Goal: Task Accomplishment & Management: Manage account settings

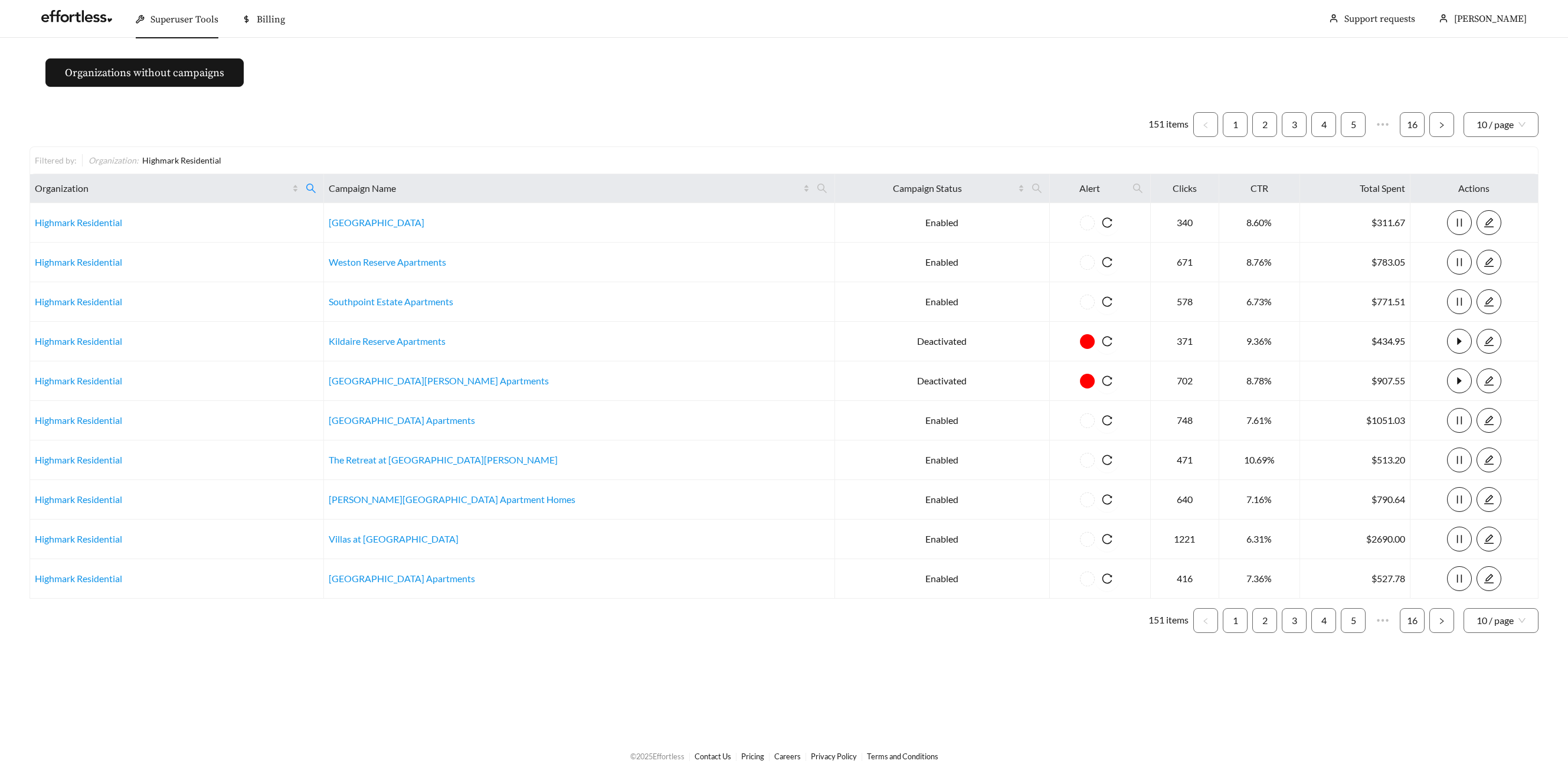
click at [153, 15] on span "Superuser Tools" at bounding box center [184, 19] width 68 height 12
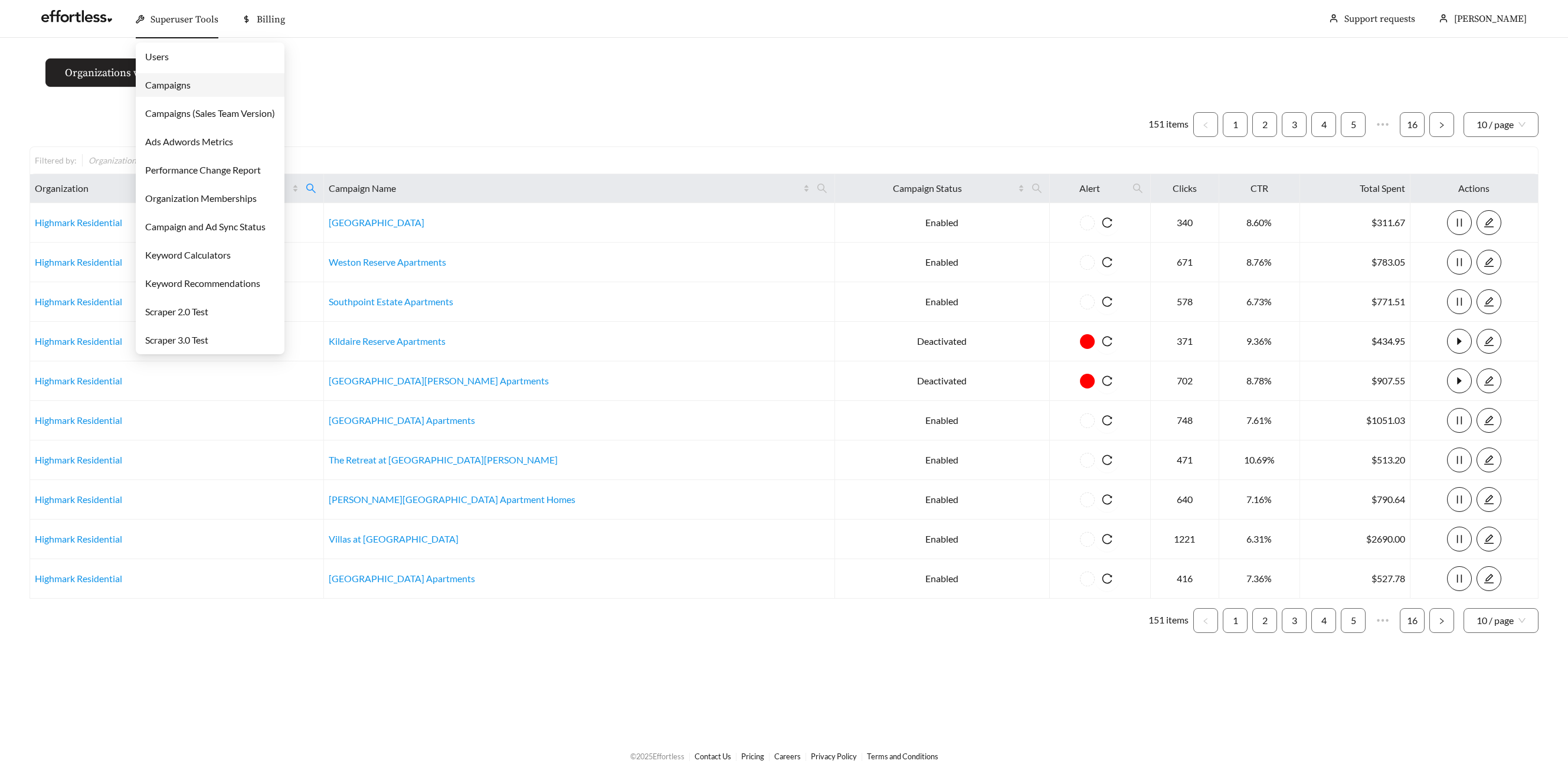
drag, startPoint x: 168, startPoint y: 83, endPoint x: 192, endPoint y: 84, distance: 24.0
click at [168, 83] on link "Campaigns" at bounding box center [168, 85] width 45 height 11
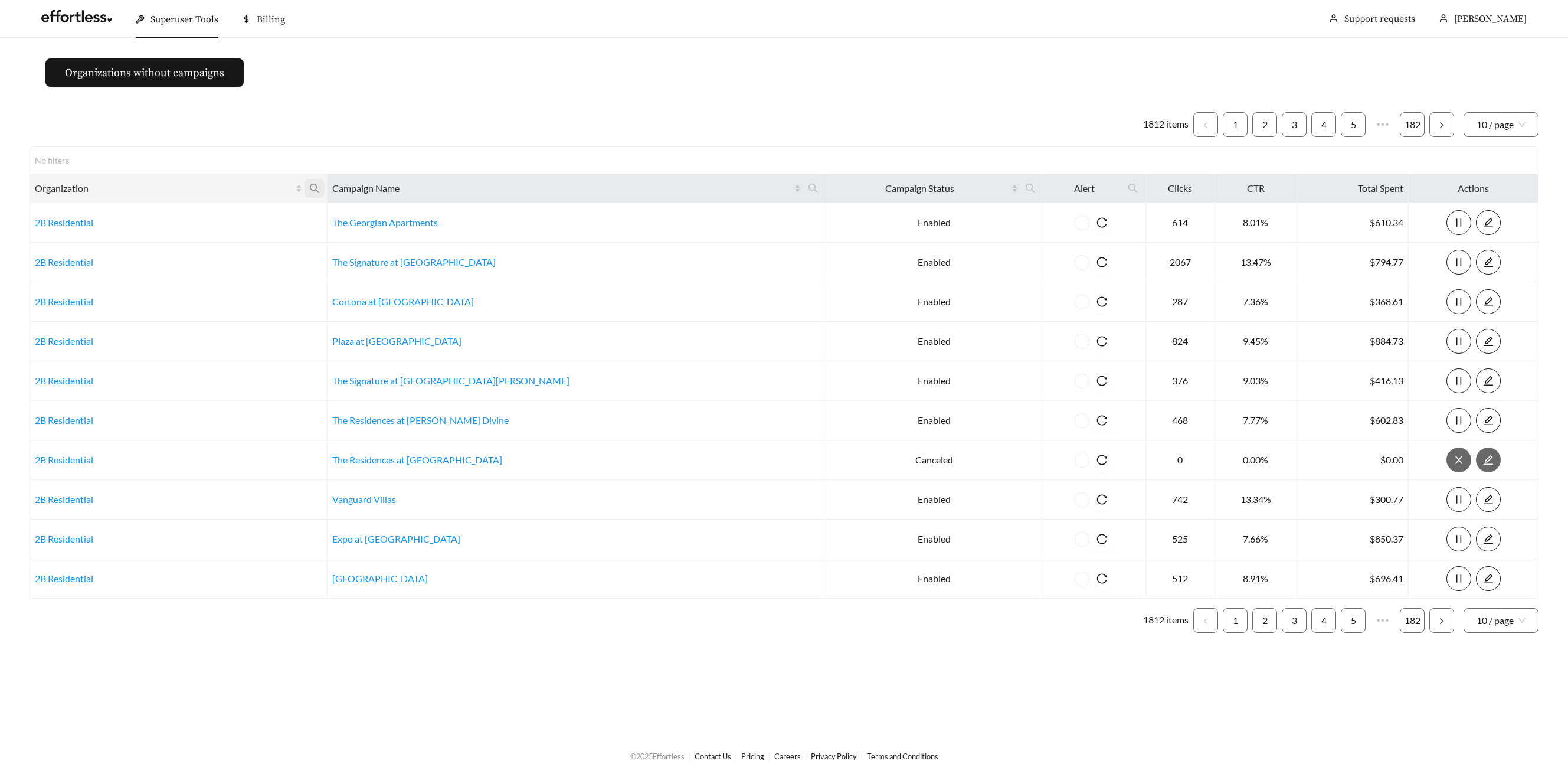
click at [324, 182] on span at bounding box center [314, 188] width 20 height 19
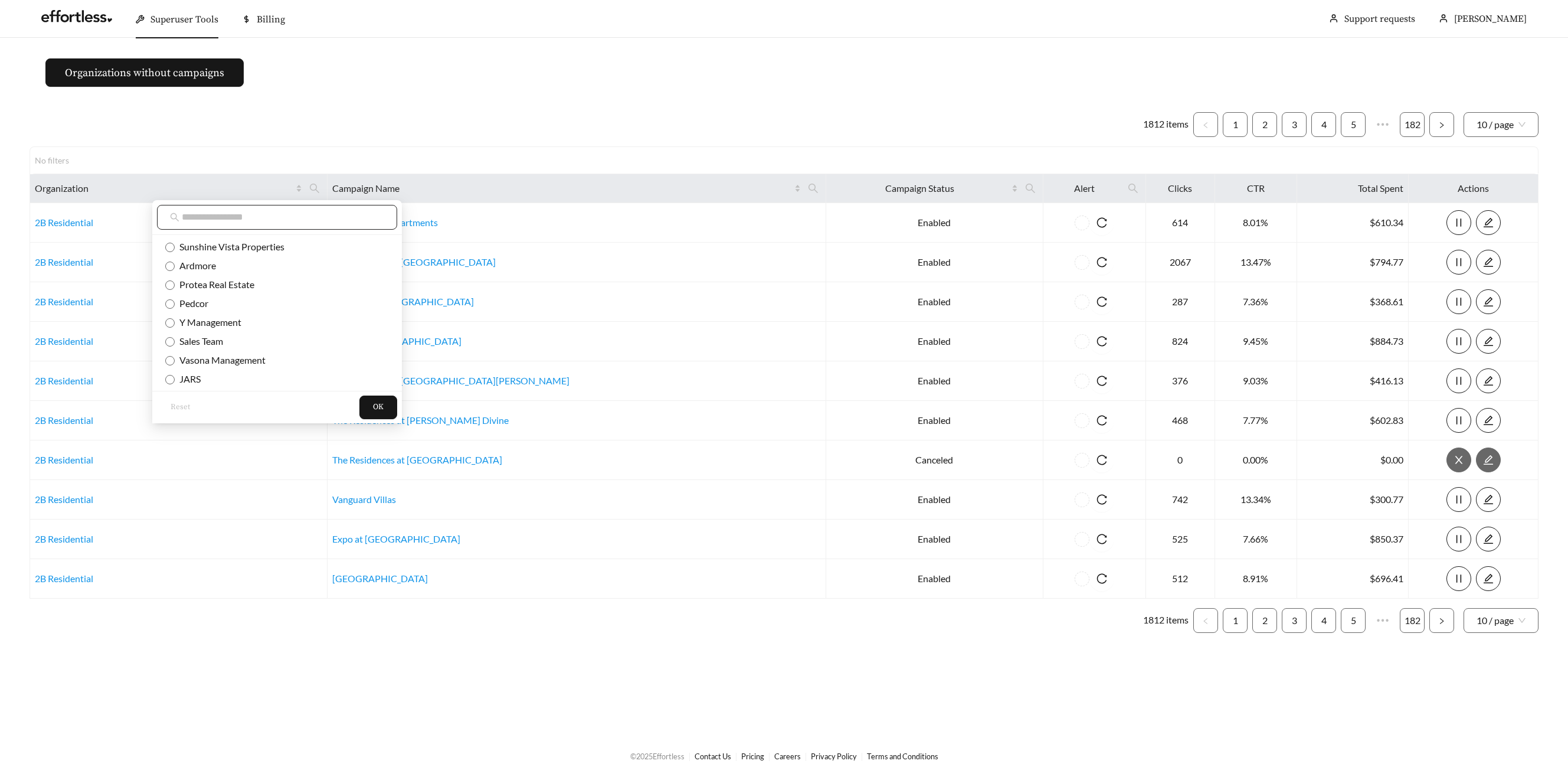
click at [242, 223] on input "text" at bounding box center [283, 217] width 202 height 14
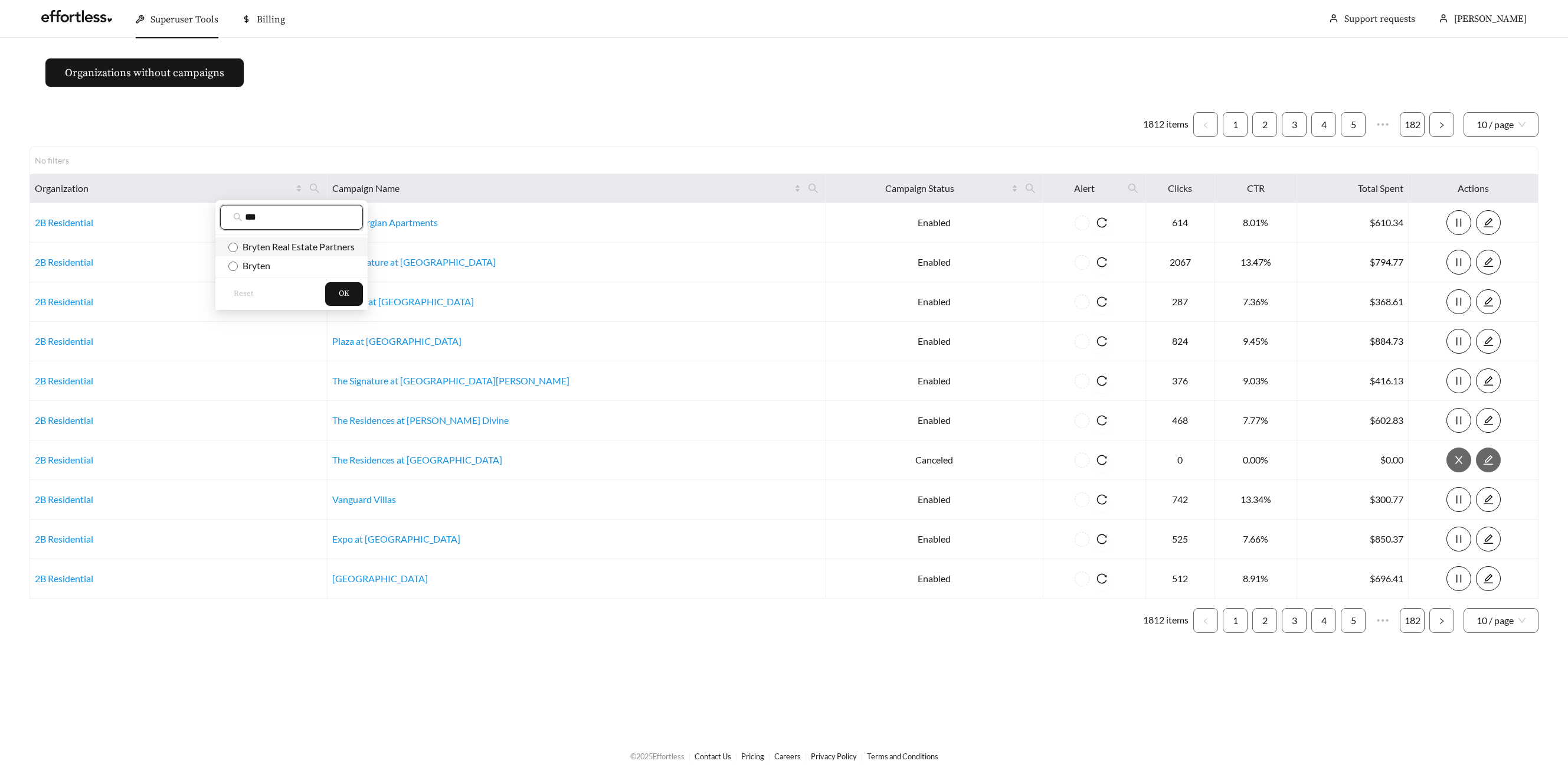
type input "***"
click at [263, 243] on span "Bryten Real Estate Partners" at bounding box center [296, 247] width 117 height 11
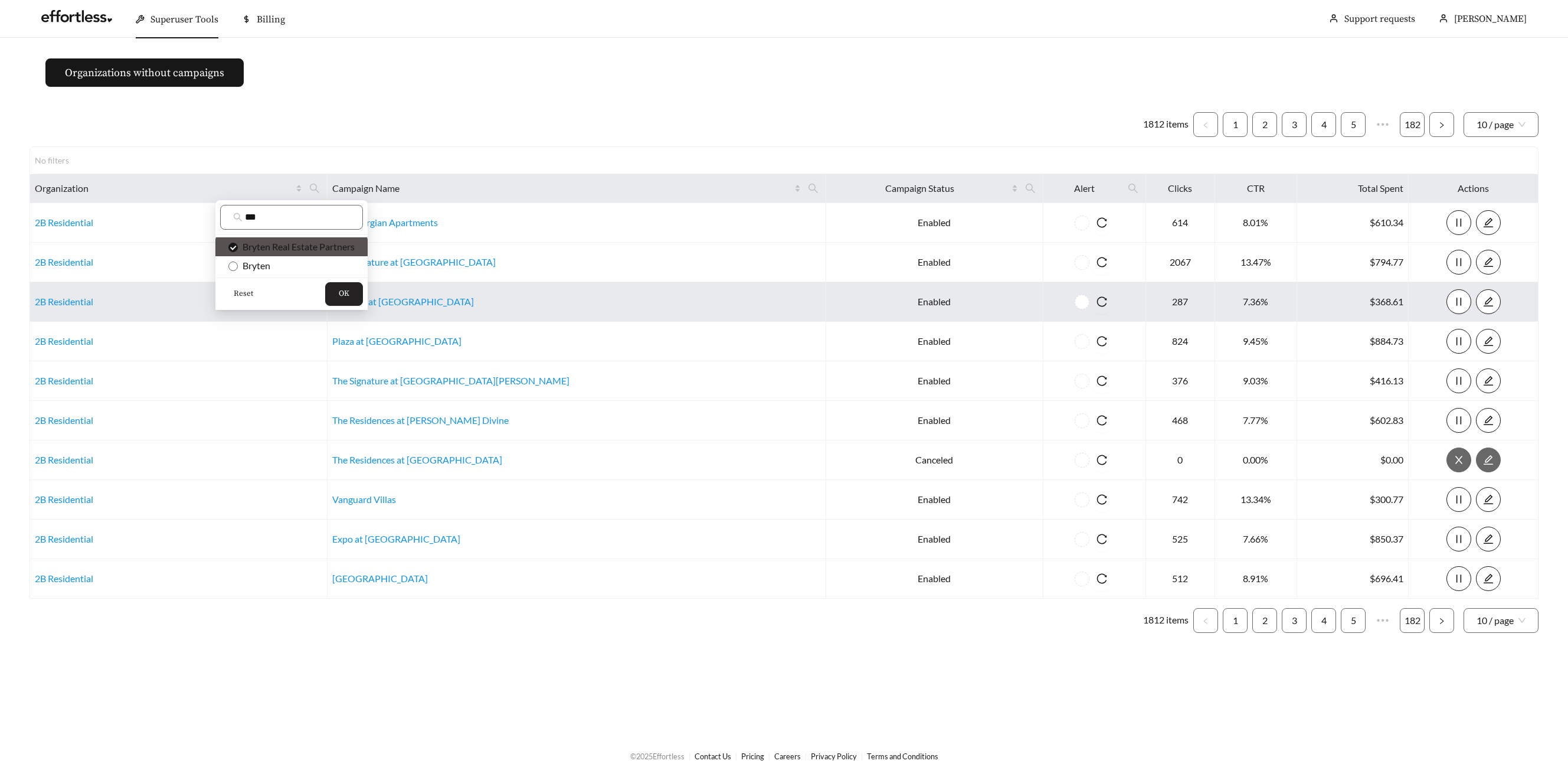
click at [344, 296] on span "OK" at bounding box center [344, 294] width 11 height 12
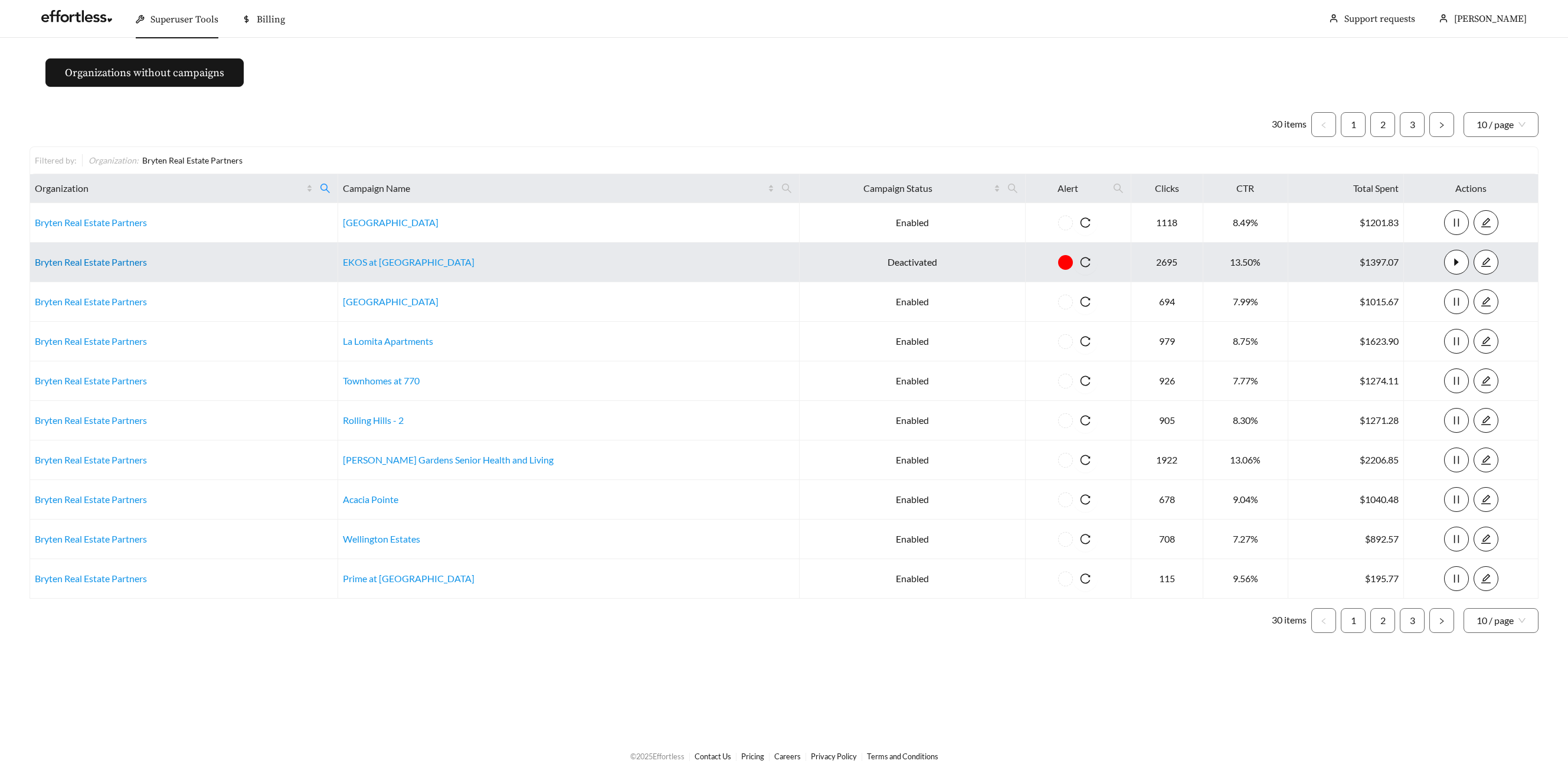
click at [49, 258] on link "Bryten Real Estate Partners" at bounding box center [91, 262] width 112 height 11
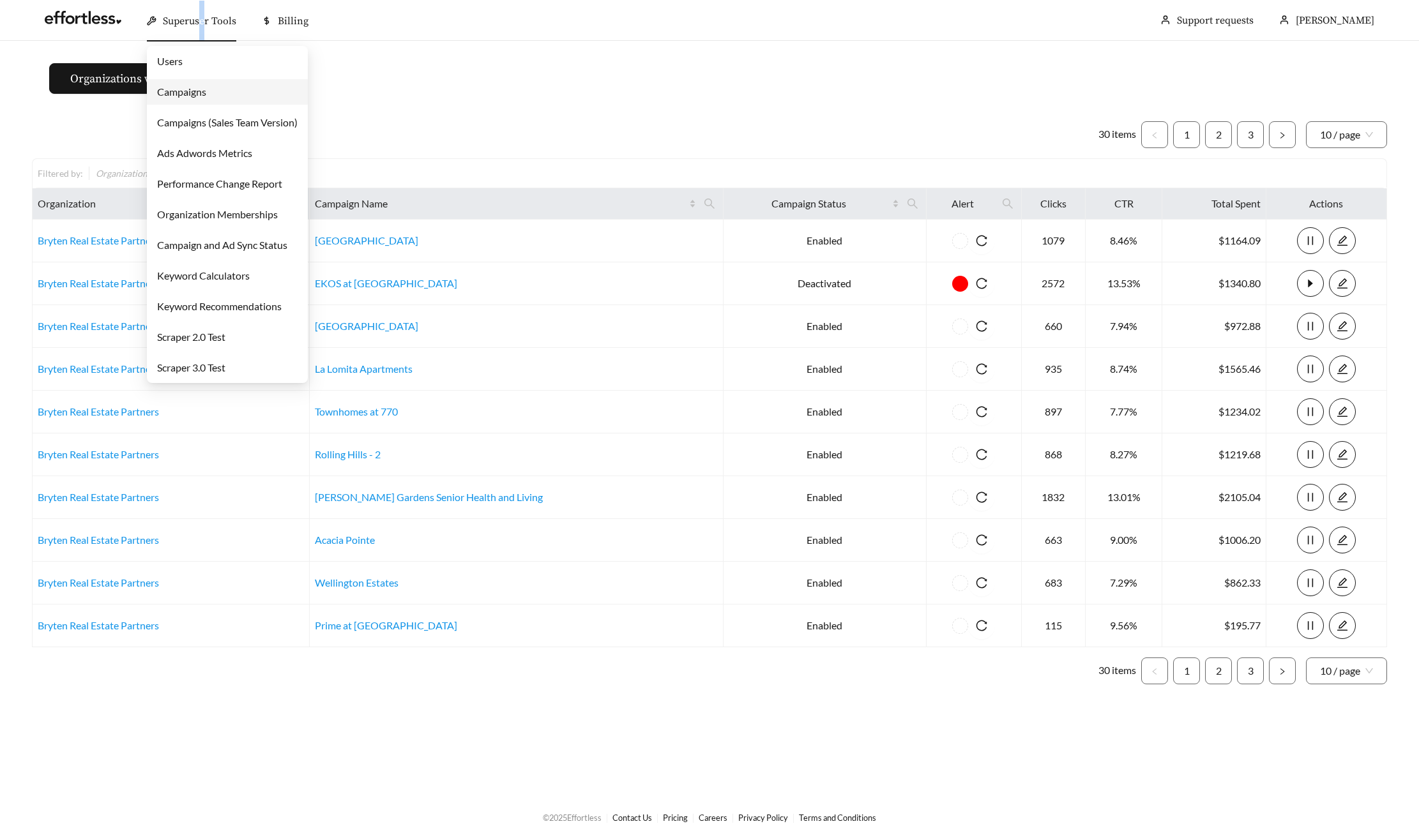
click at [201, 20] on span "Superuser Tools" at bounding box center [199, 21] width 73 height 13
click at [206, 96] on link "Campaigns" at bounding box center [181, 92] width 49 height 12
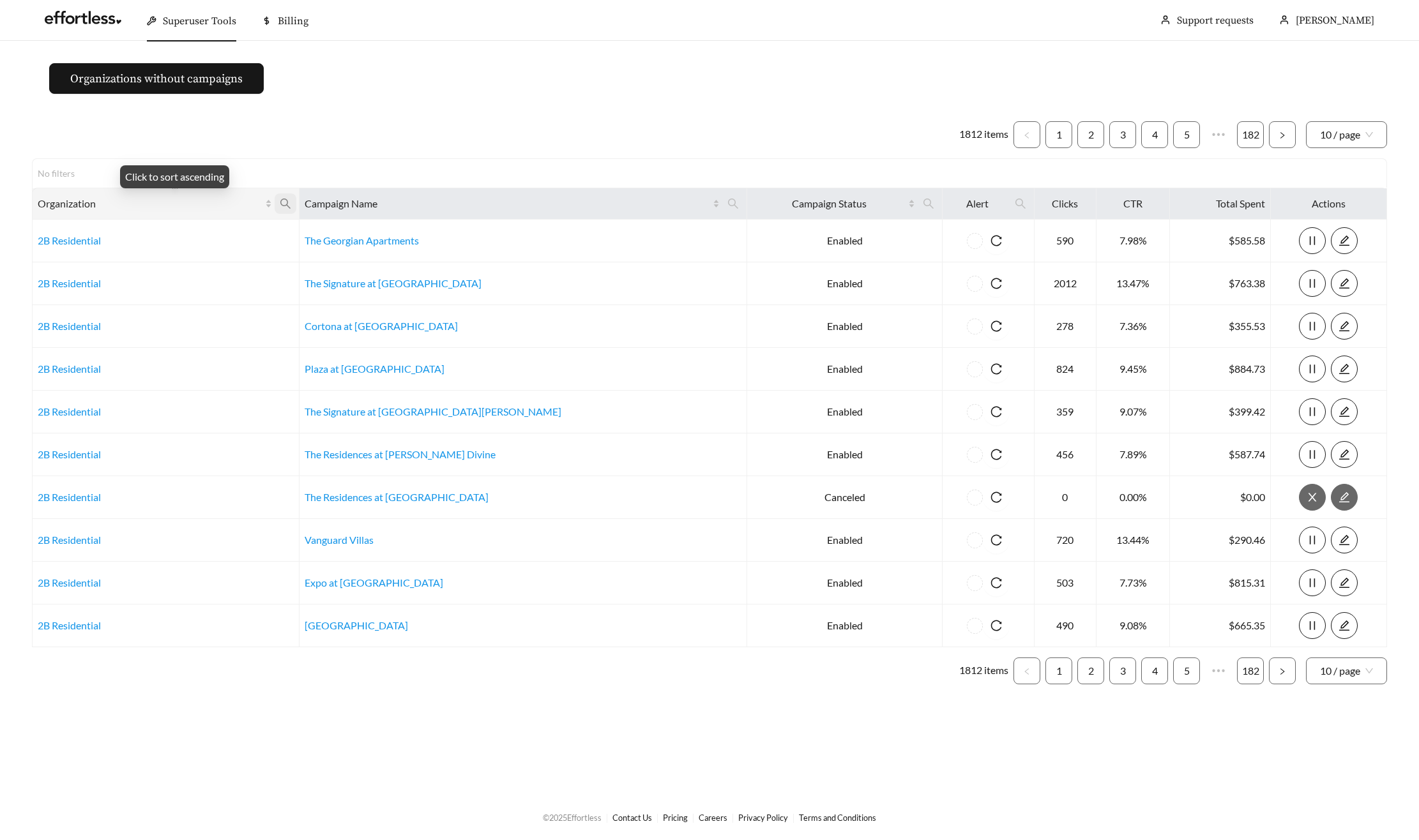
click at [296, 205] on span at bounding box center [286, 203] width 22 height 20
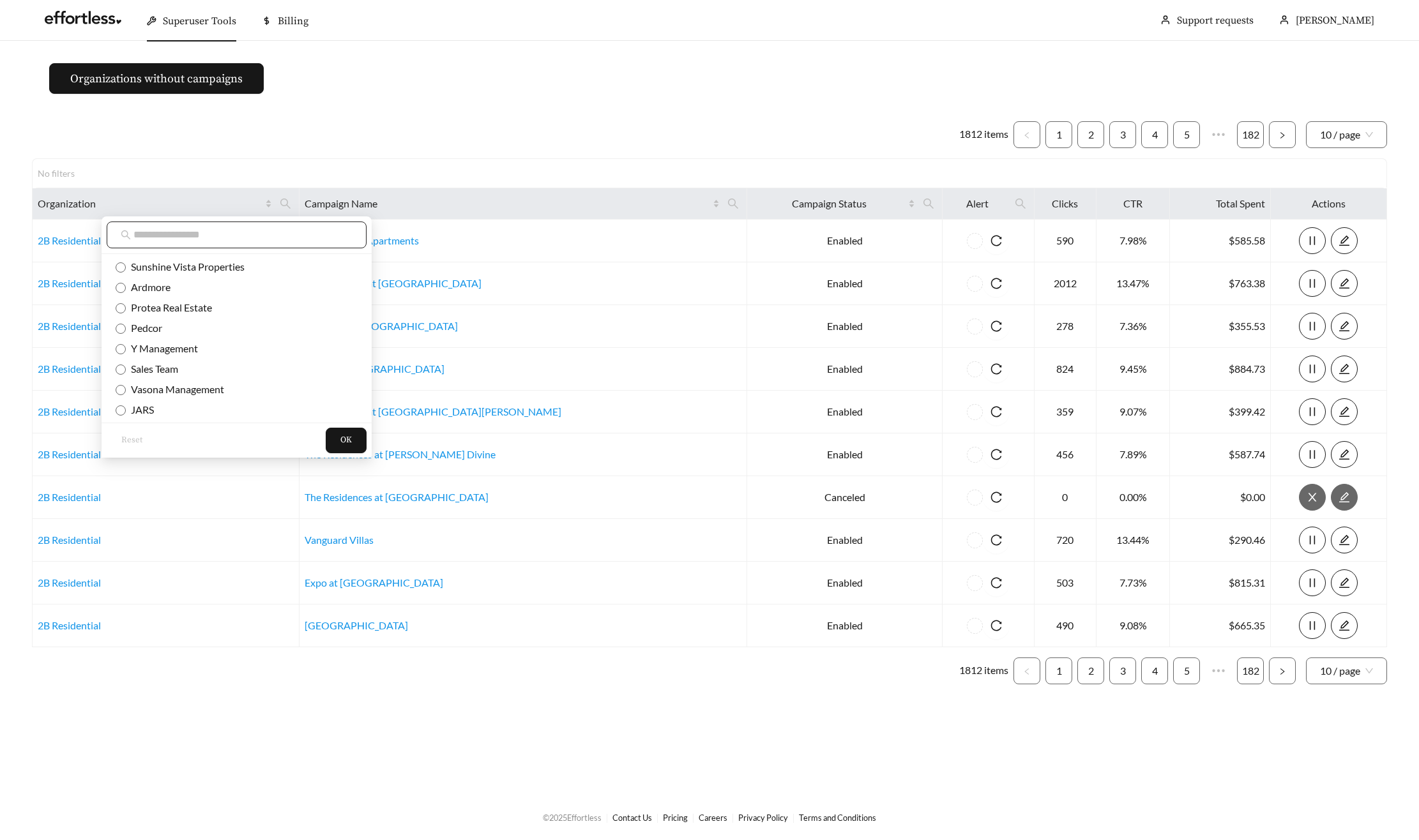
click at [248, 236] on input "text" at bounding box center [243, 234] width 219 height 15
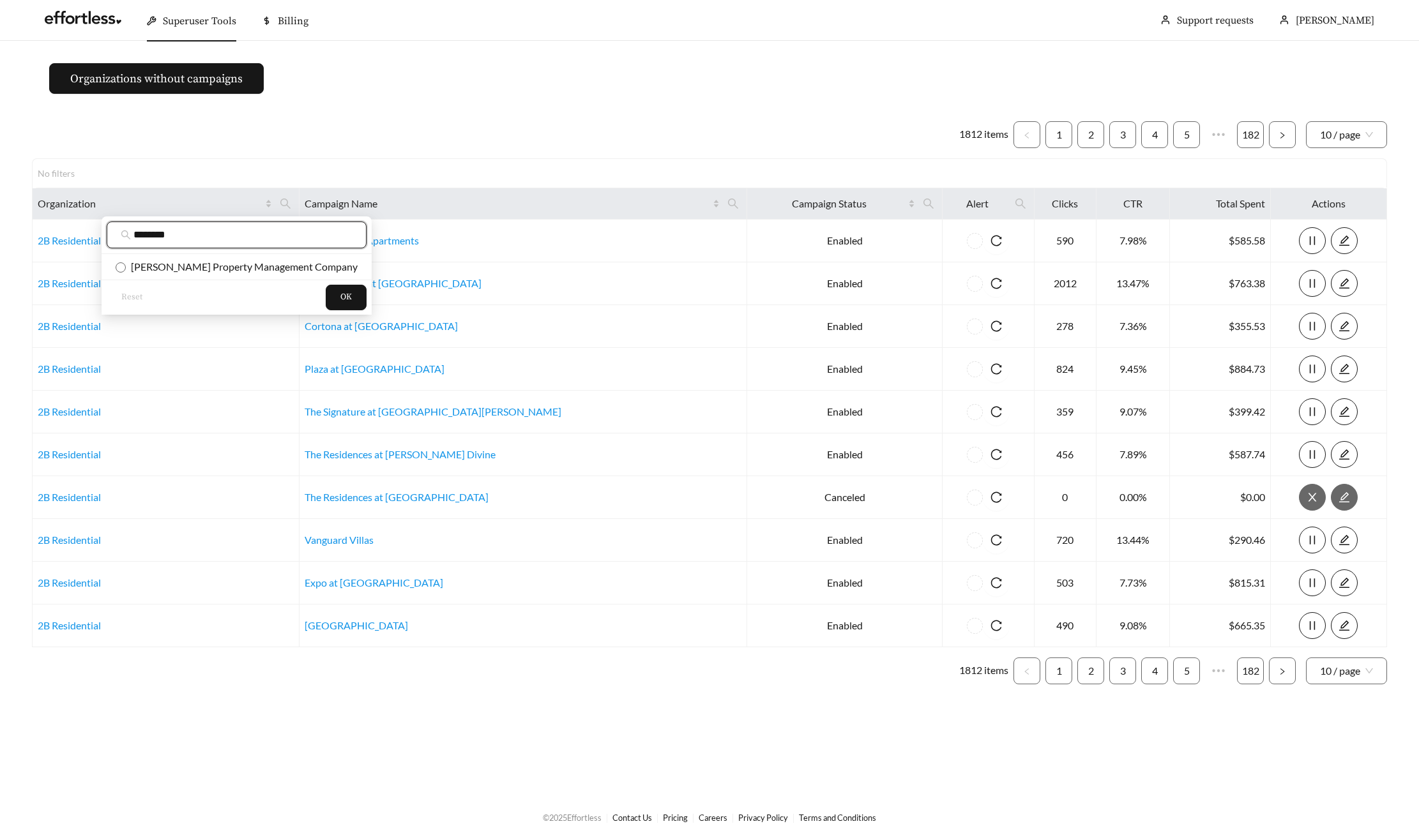
type input "********"
drag, startPoint x: 221, startPoint y: 263, endPoint x: 263, endPoint y: 275, distance: 43.7
click at [220, 263] on span "Woodruff Property Management Company" at bounding box center [242, 267] width 232 height 12
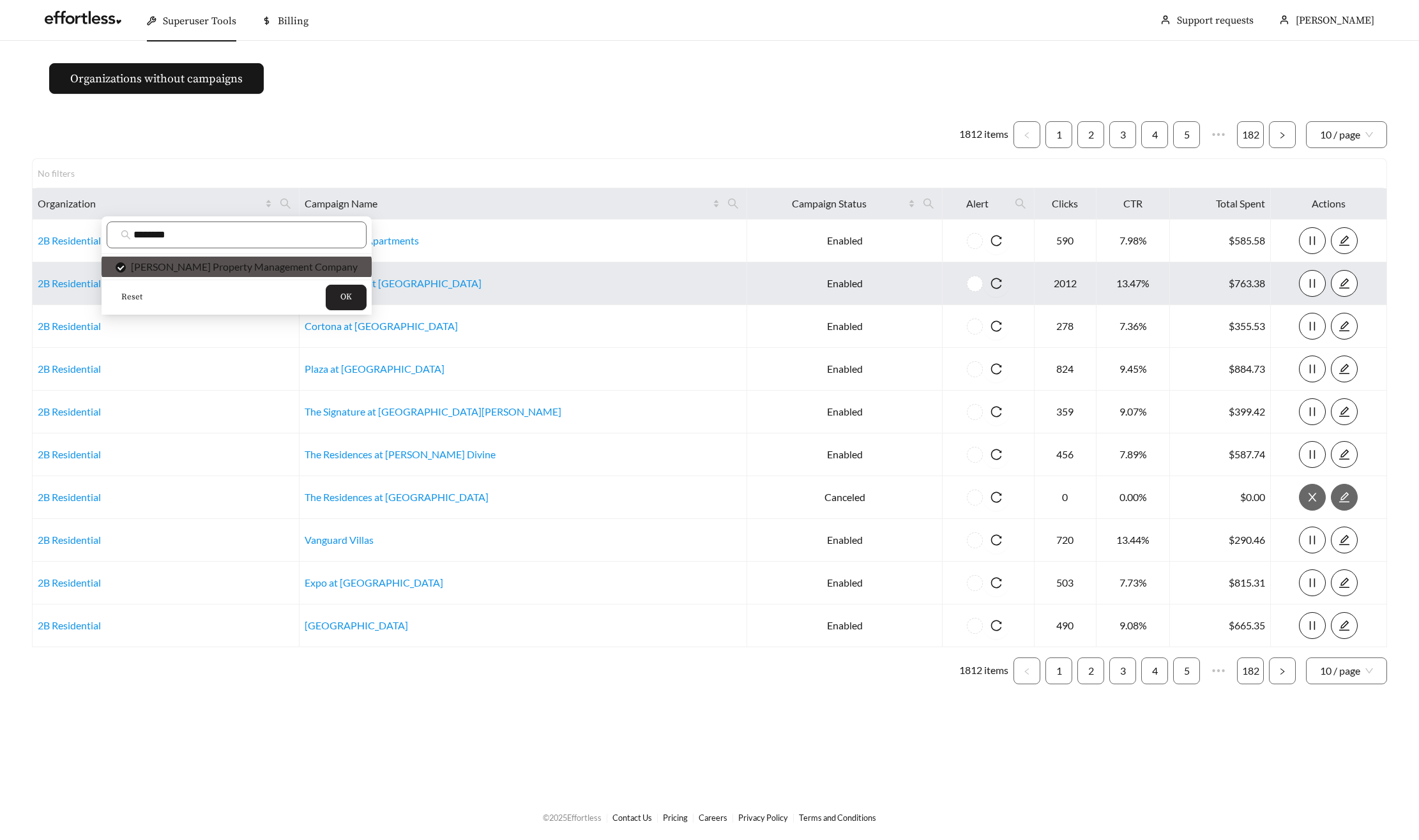
drag, startPoint x: 312, startPoint y: 291, endPoint x: 338, endPoint y: 293, distance: 26.1
click at [340, 292] on span "OK" at bounding box center [346, 297] width 11 height 13
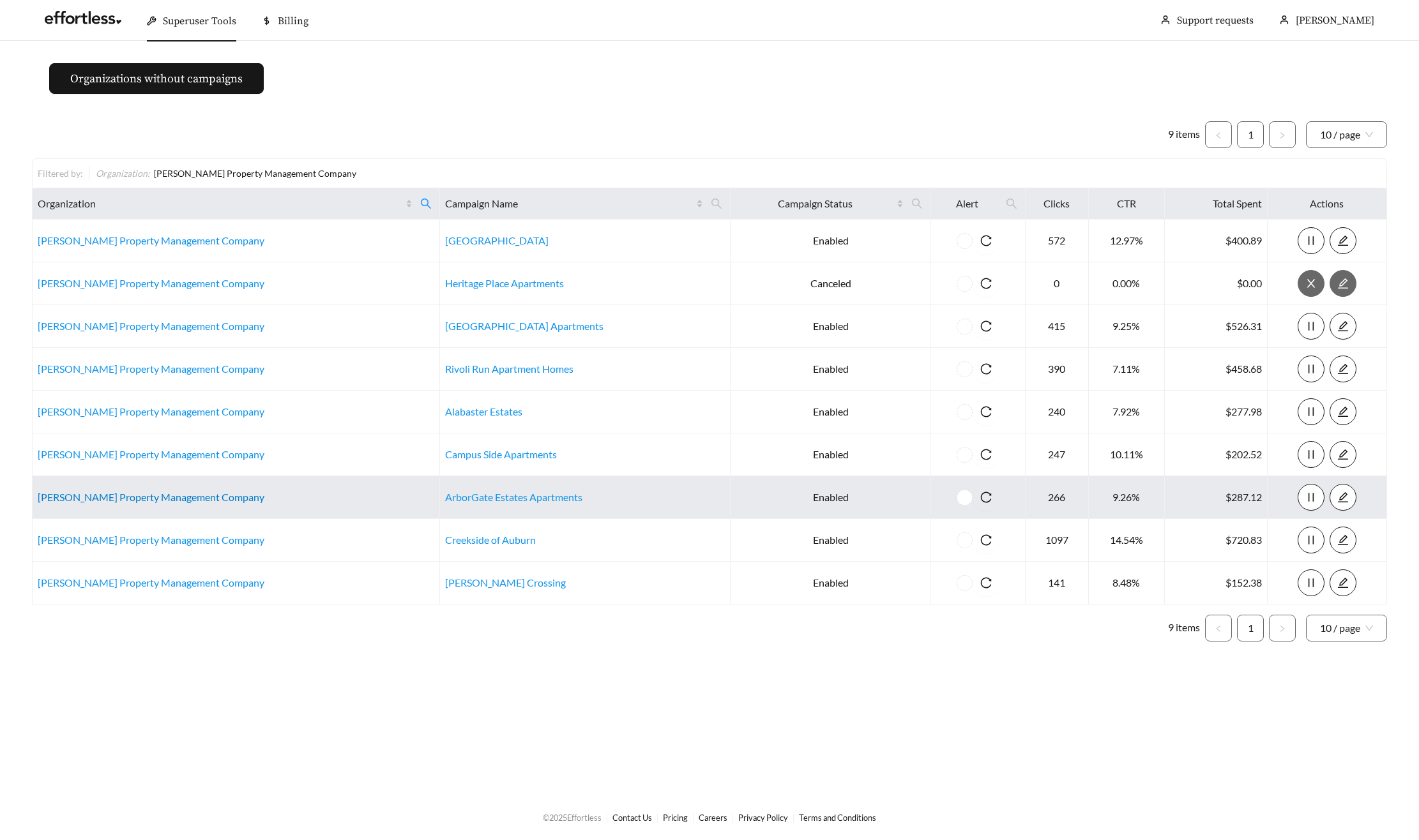
click at [170, 497] on link "Woodruff Property Management Company" at bounding box center [151, 497] width 226 height 12
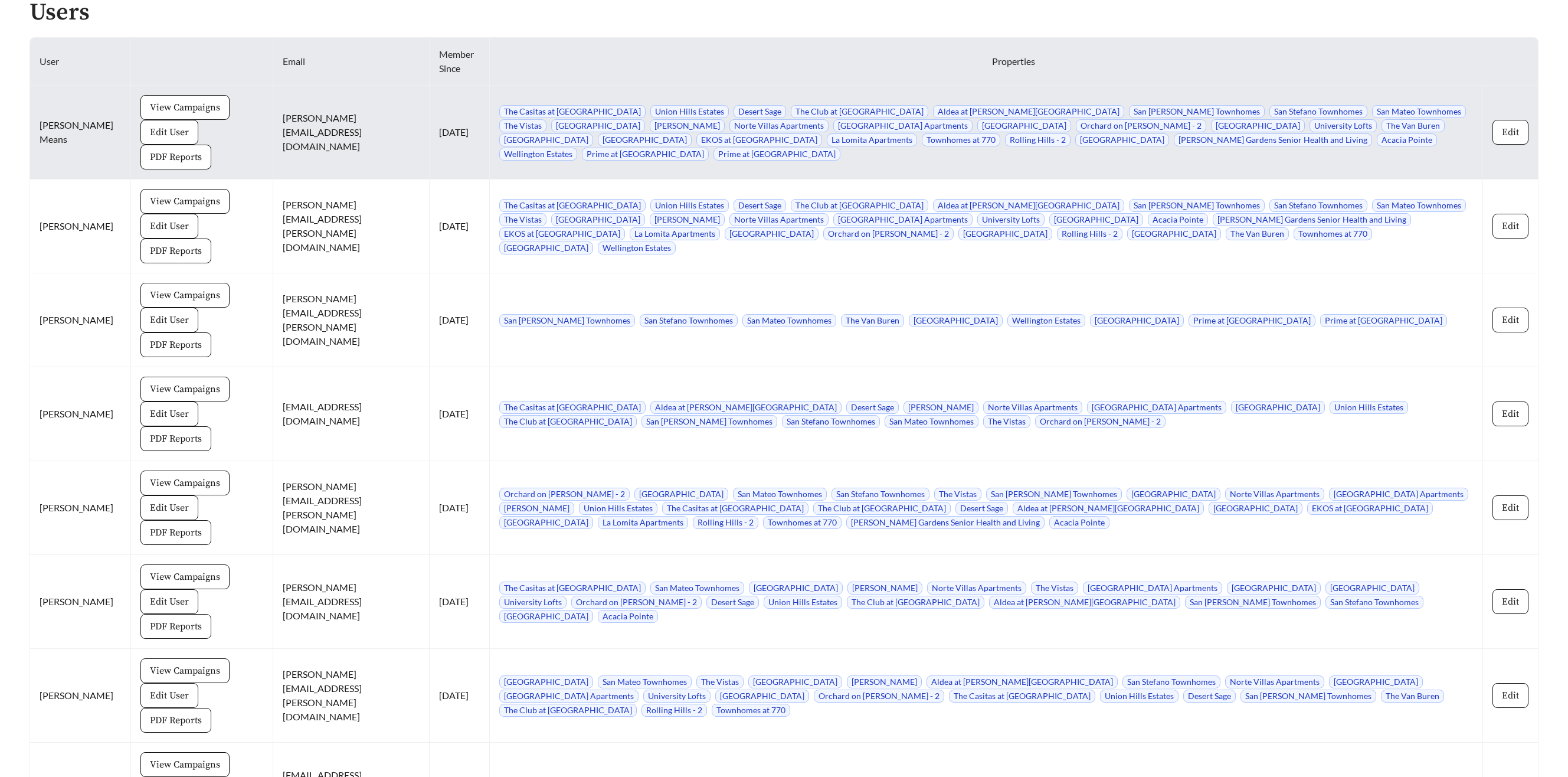
scroll to position [1543, 0]
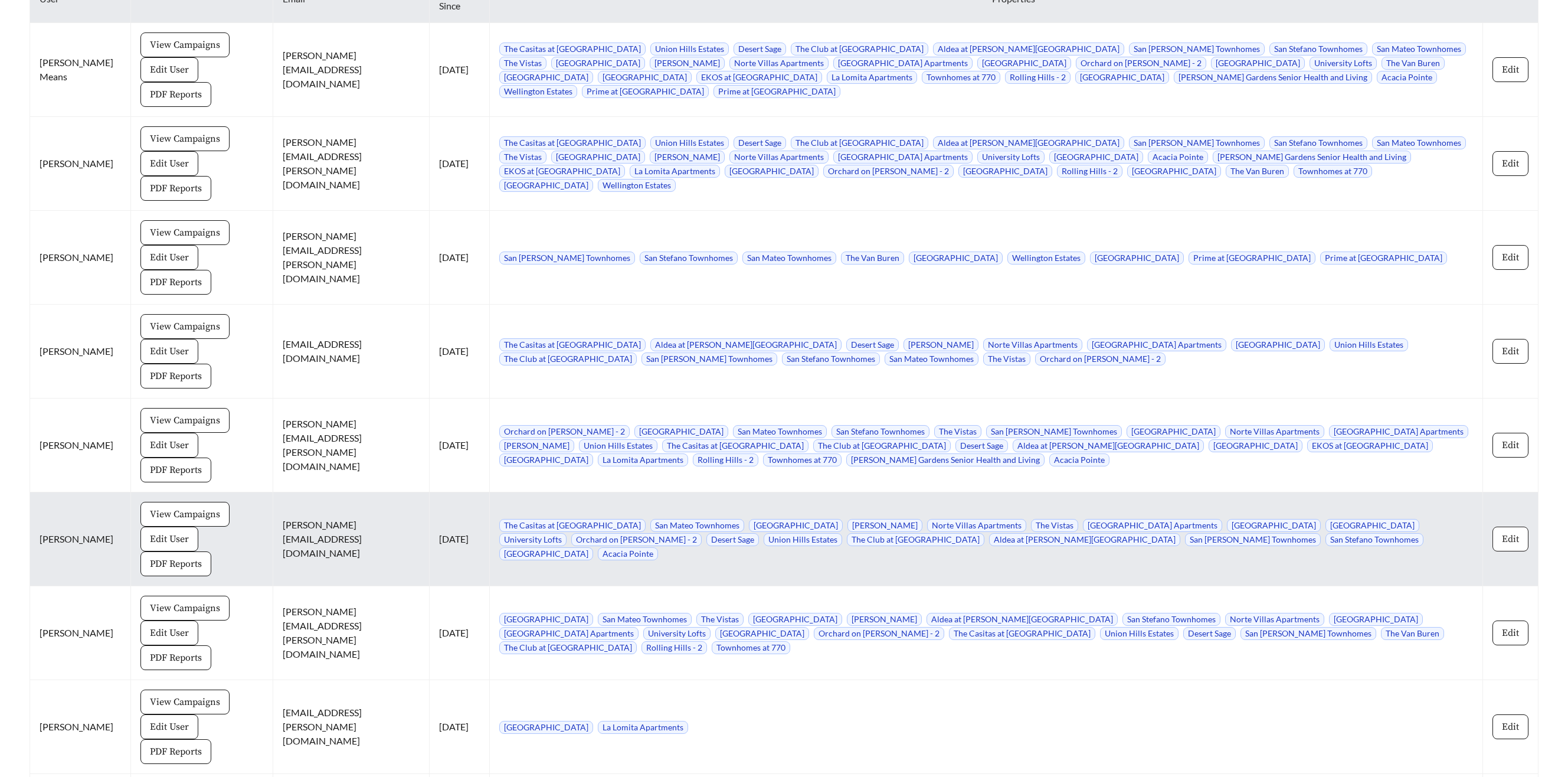
click at [1513, 532] on span "Edit" at bounding box center [1510, 539] width 17 height 14
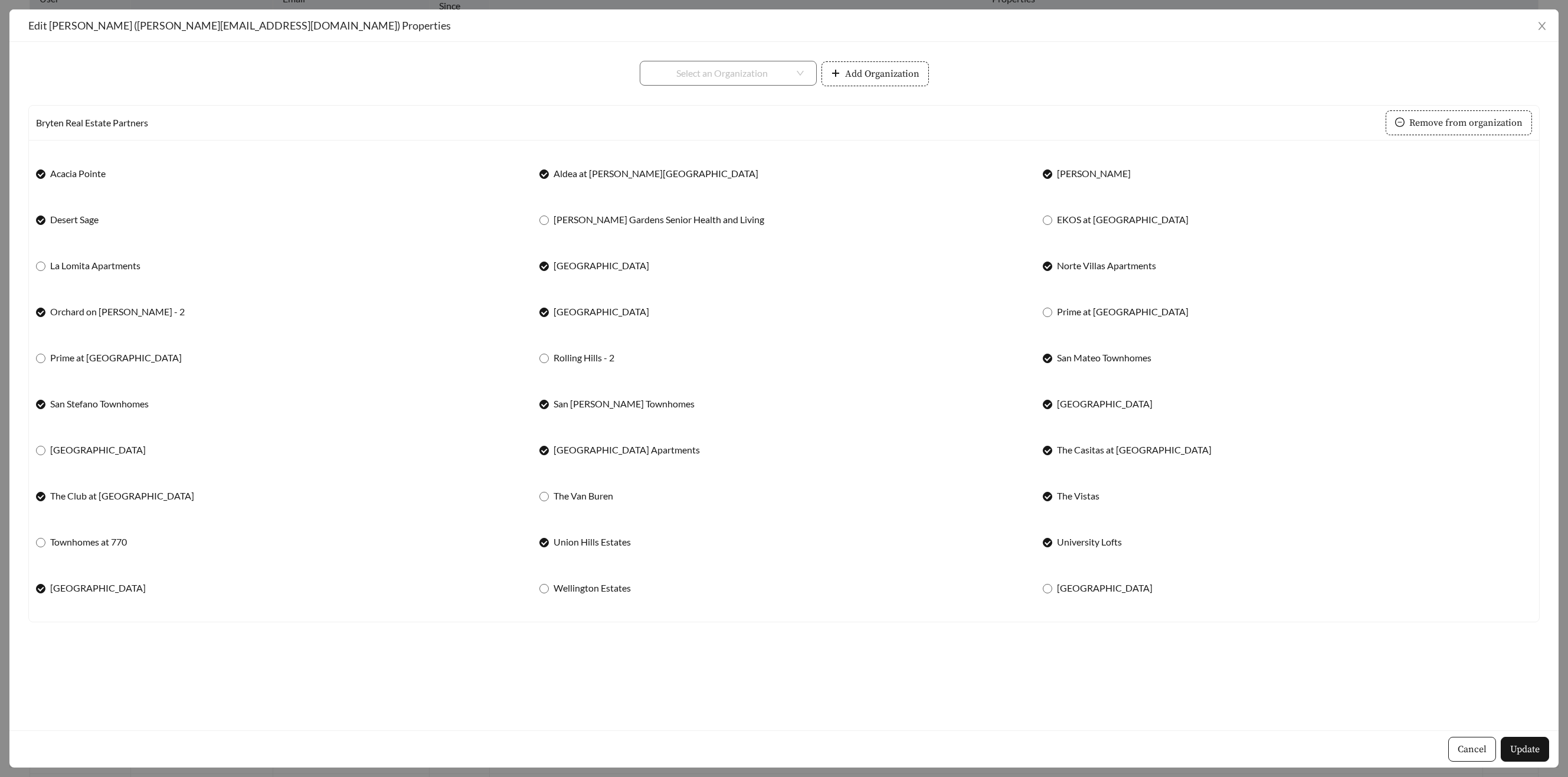
click at [537, 540] on div "**********" at bounding box center [784, 549] width 503 height 39
click at [545, 445] on label "SunVilla Resort Apartments" at bounding box center [621, 450] width 165 height 14
click at [46, 317] on span "Orchard on Gilbert - 2" at bounding box center [117, 312] width 144 height 14
click at [45, 413] on div "San Stefano Townhomes" at bounding box center [281, 404] width 489 height 25
click at [1042, 404] on div "**********" at bounding box center [1287, 411] width 503 height 39
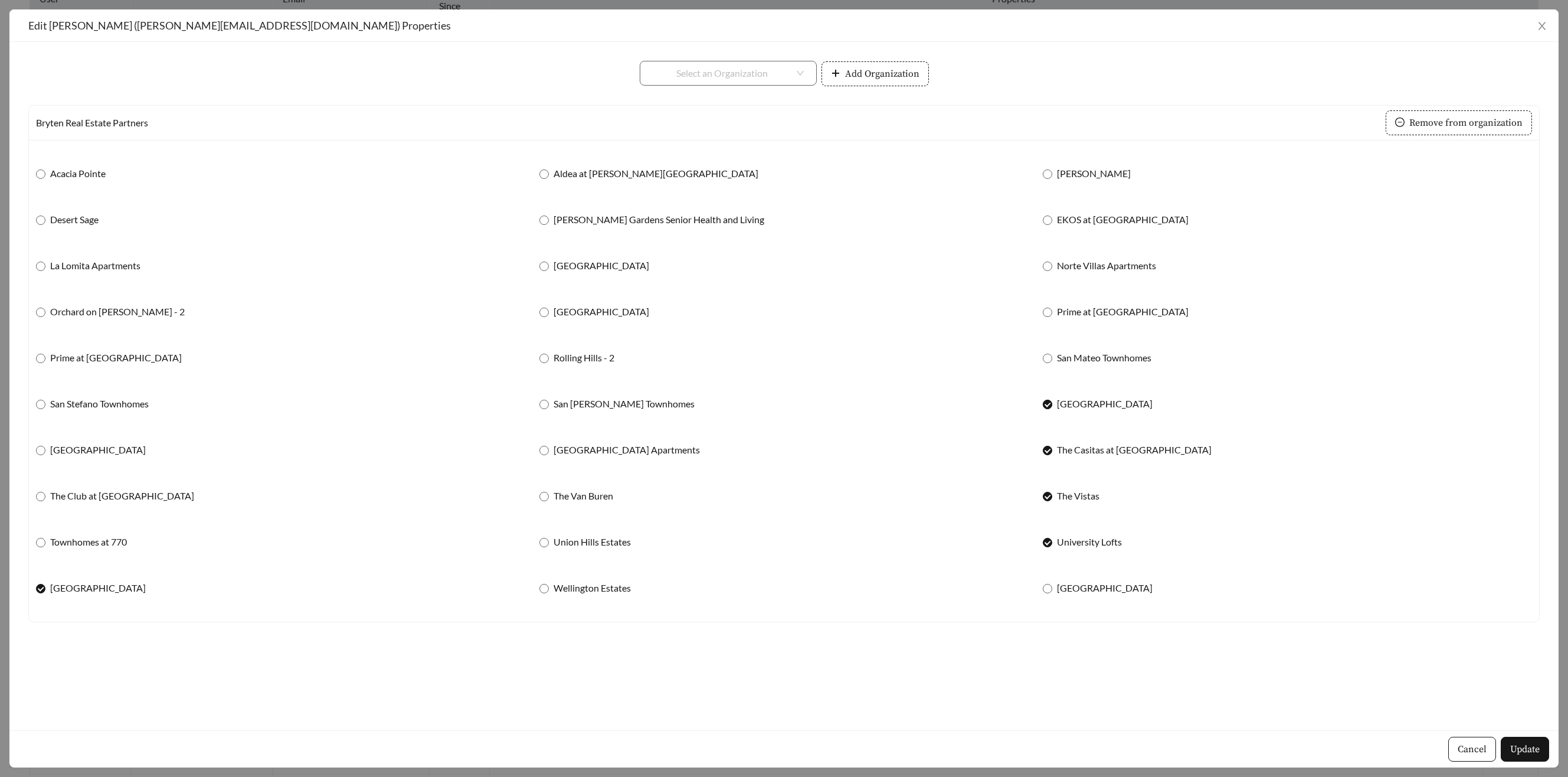
click at [1044, 408] on span at bounding box center [1047, 404] width 9 height 9
click at [1048, 443] on label "The Casitas at San Marcos" at bounding box center [1130, 450] width 174 height 14
click at [1049, 457] on div "The Casitas at San Marcos" at bounding box center [1288, 450] width 489 height 25
drag, startPoint x: 1523, startPoint y: 745, endPoint x: 1514, endPoint y: 742, distance: 9.5
click at [1523, 745] on span "Update" at bounding box center [1524, 749] width 29 height 14
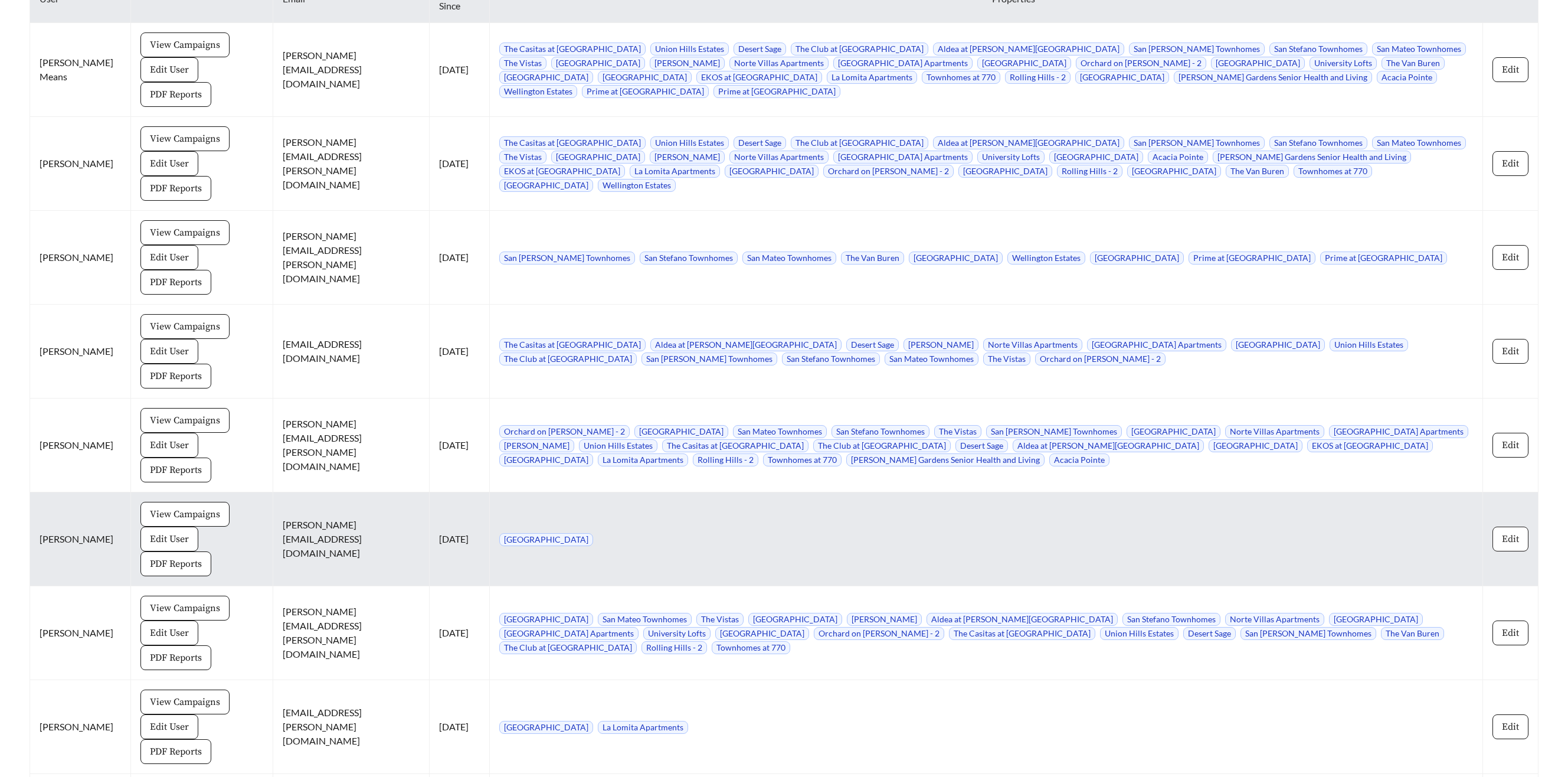
click at [1495, 527] on button "Edit" at bounding box center [1511, 539] width 36 height 25
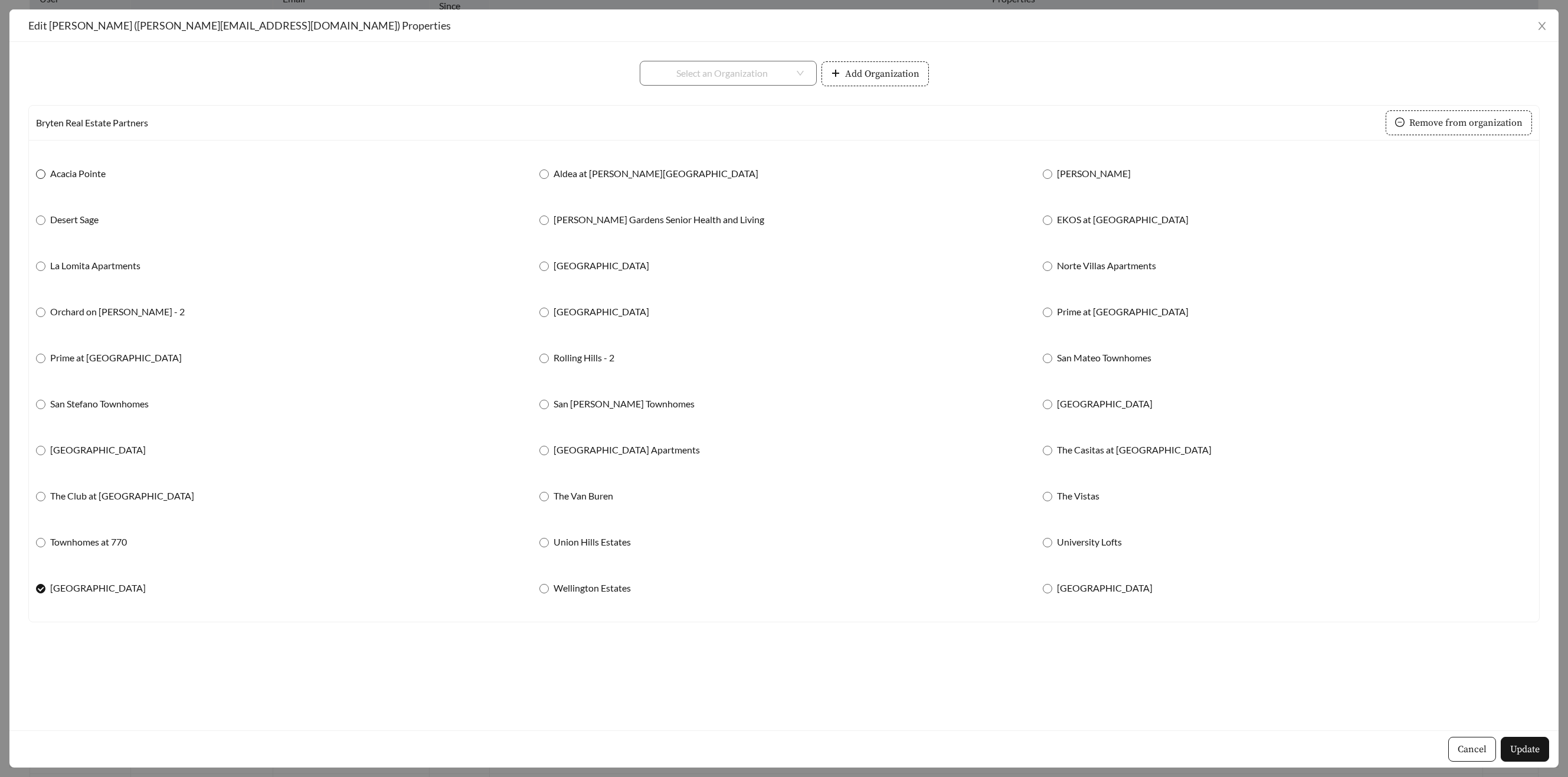
click at [47, 174] on span "Acacia Pointe" at bounding box center [78, 173] width 65 height 14
drag, startPoint x: 1553, startPoint y: 760, endPoint x: 1536, endPoint y: 759, distance: 17.0
click at [1553, 760] on div "Cancel Update" at bounding box center [784, 749] width 1549 height 37
click at [1535, 758] on button "Update" at bounding box center [1525, 750] width 49 height 25
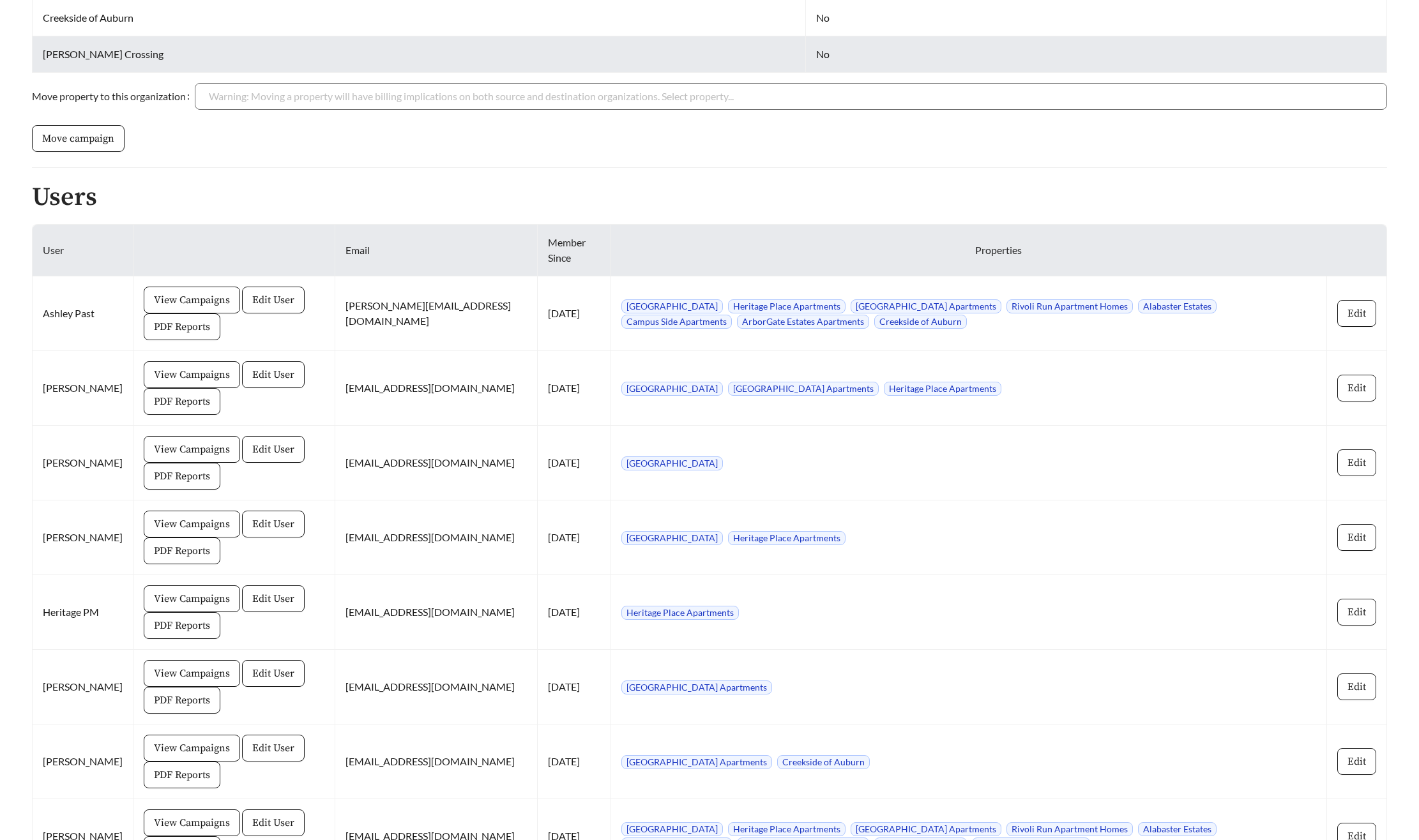
scroll to position [829, 0]
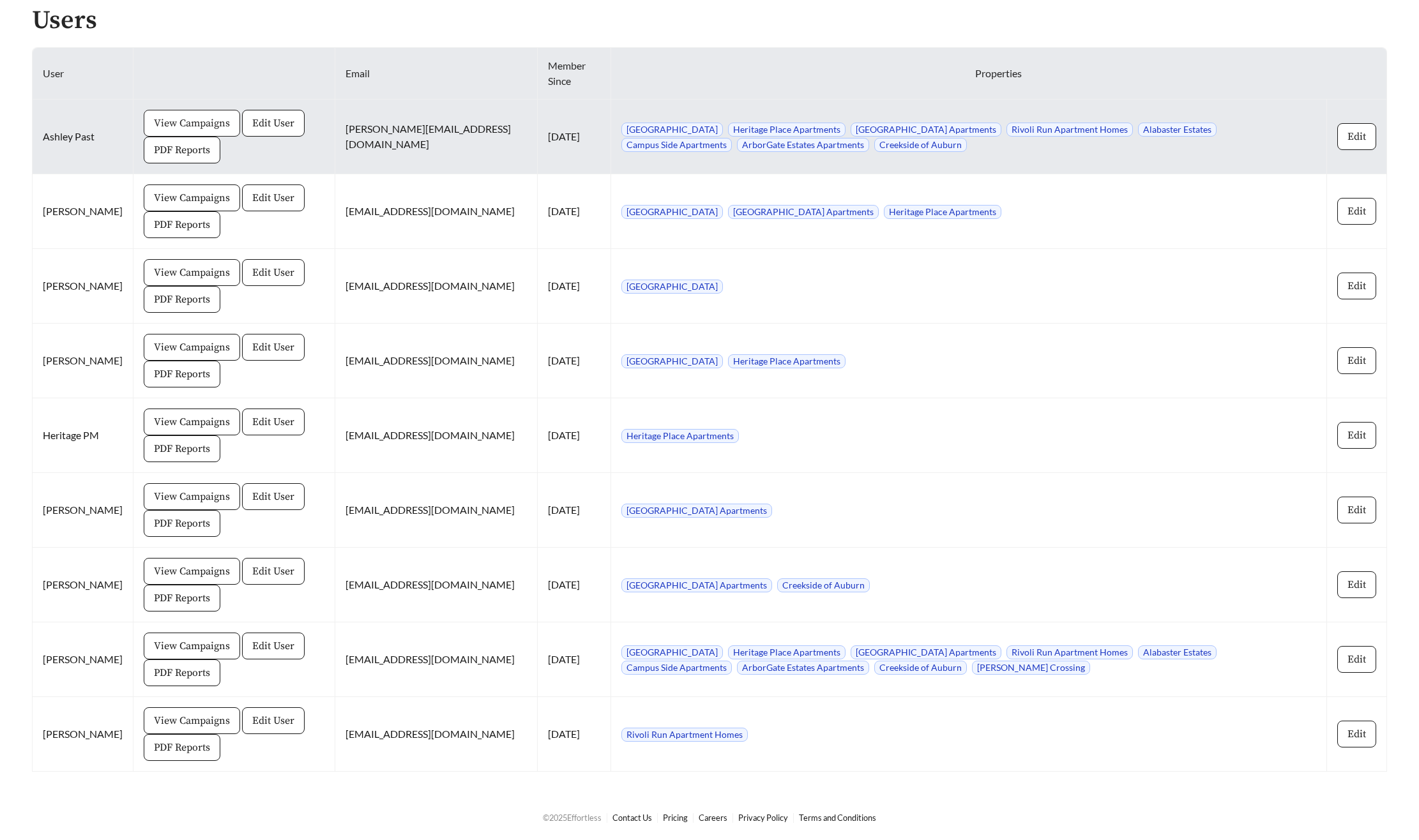
click at [199, 119] on span "View Campaigns" at bounding box center [191, 123] width 76 height 15
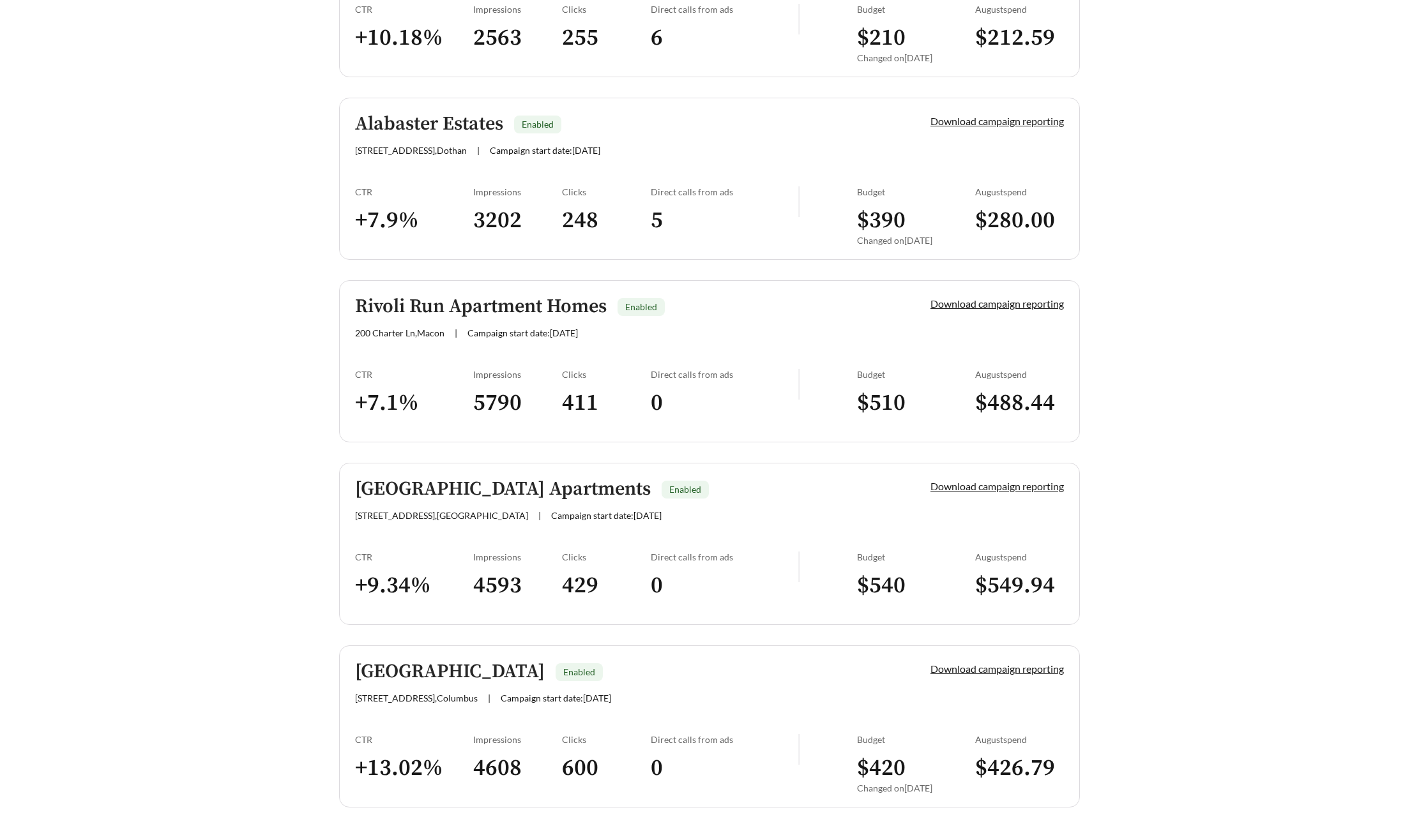
scroll to position [873, 0]
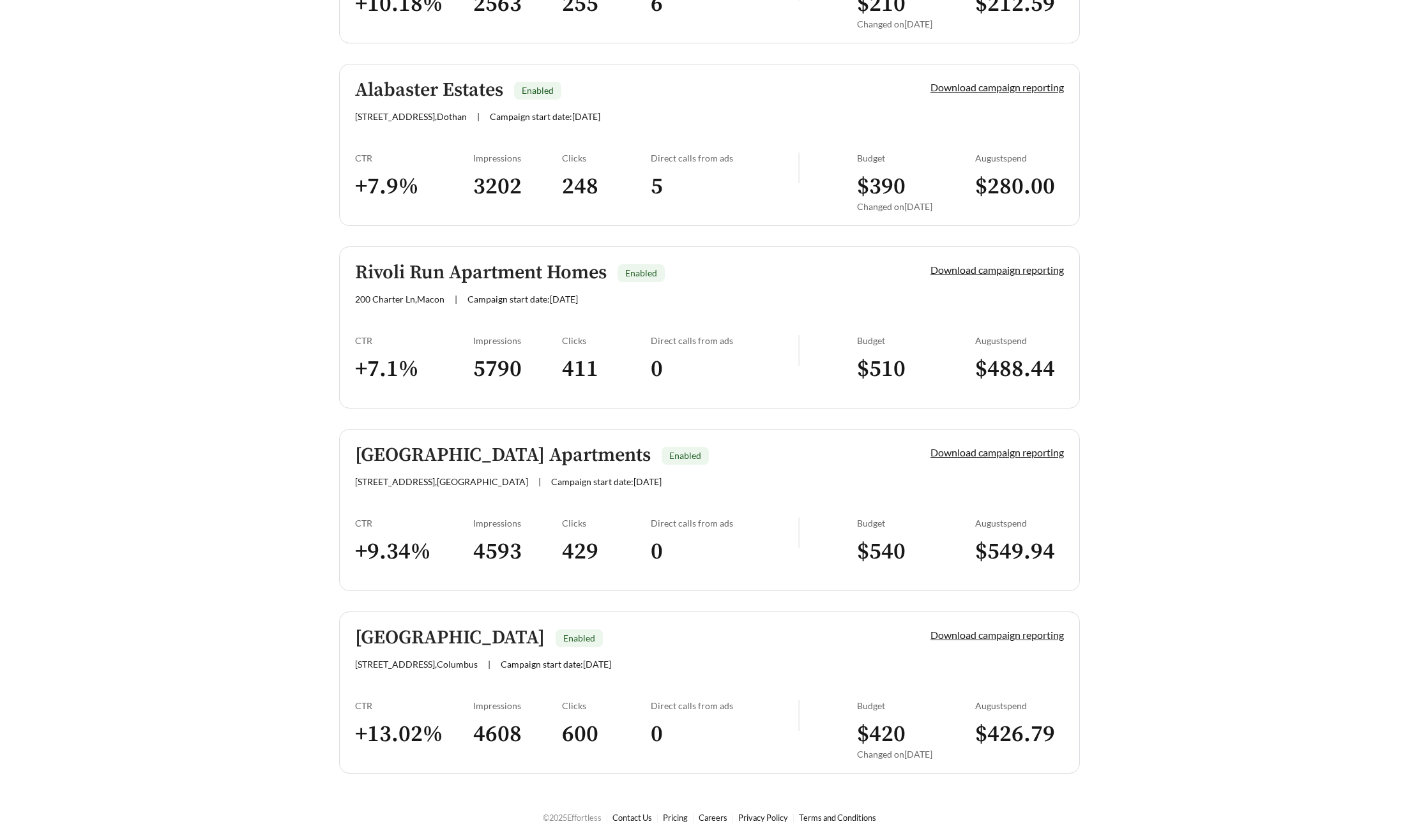
click at [491, 450] on h5 "East Bay Flats Apartments" at bounding box center [503, 455] width 296 height 21
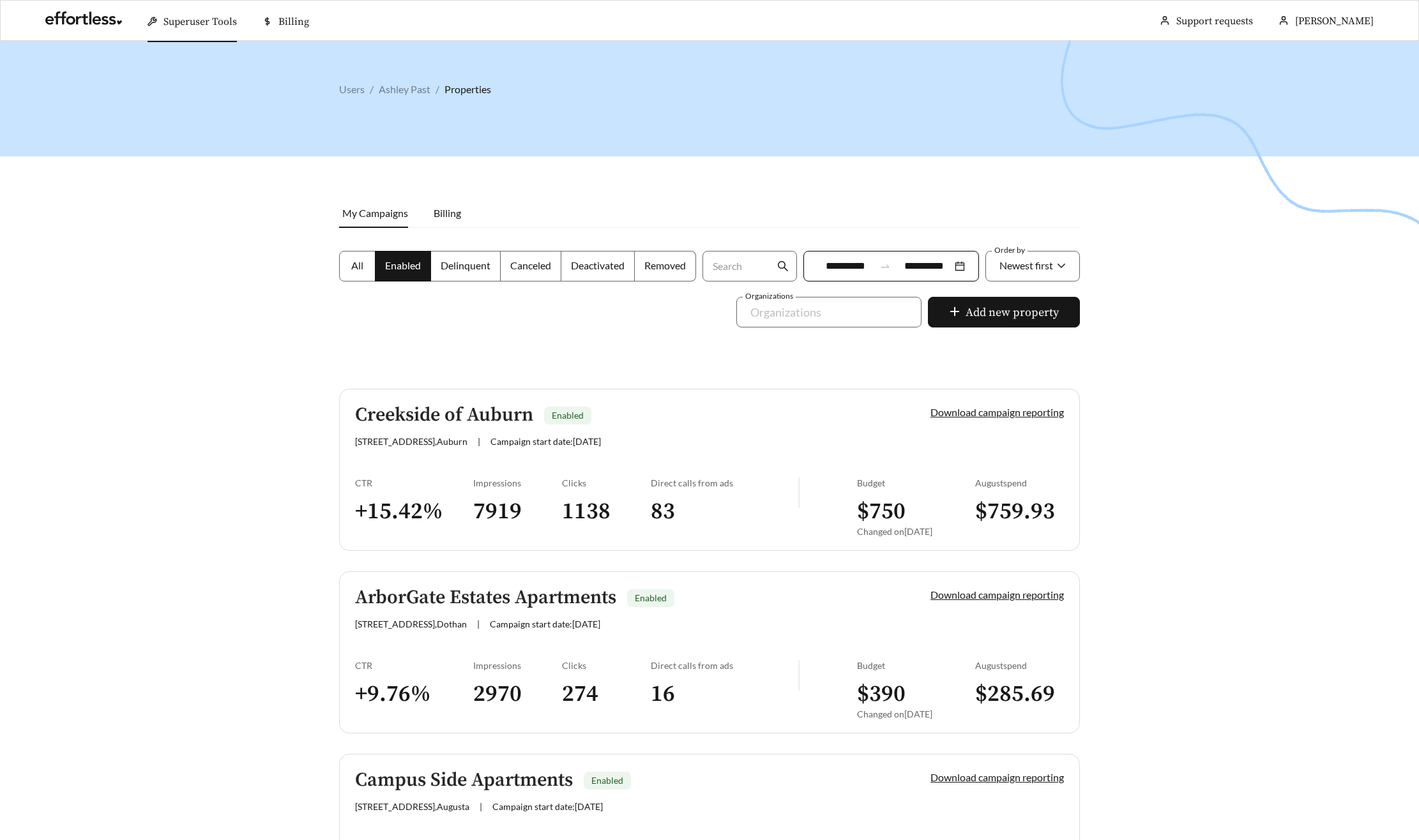
scroll to position [829, 0]
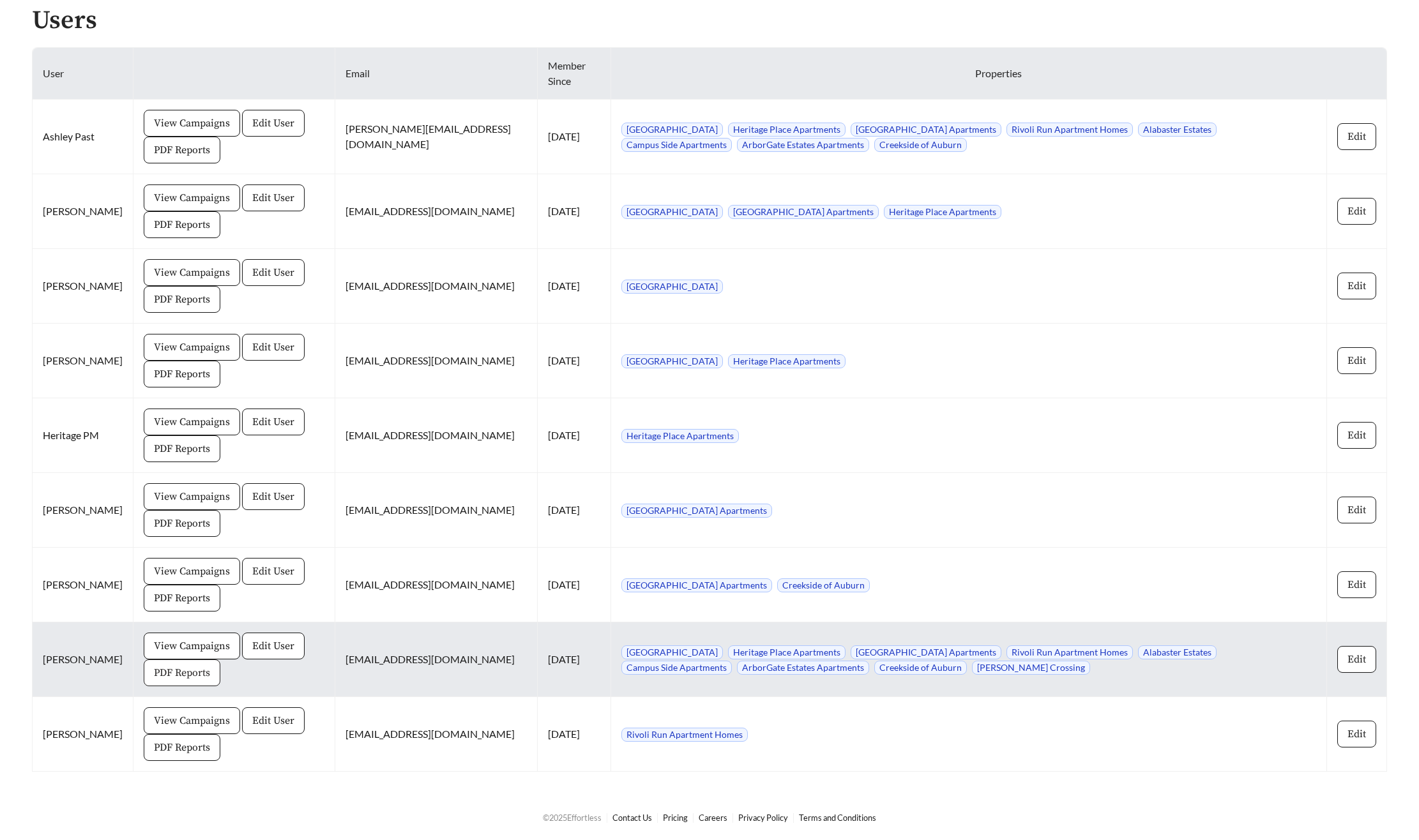
click at [163, 674] on span "PDF Reports" at bounding box center [181, 673] width 56 height 15
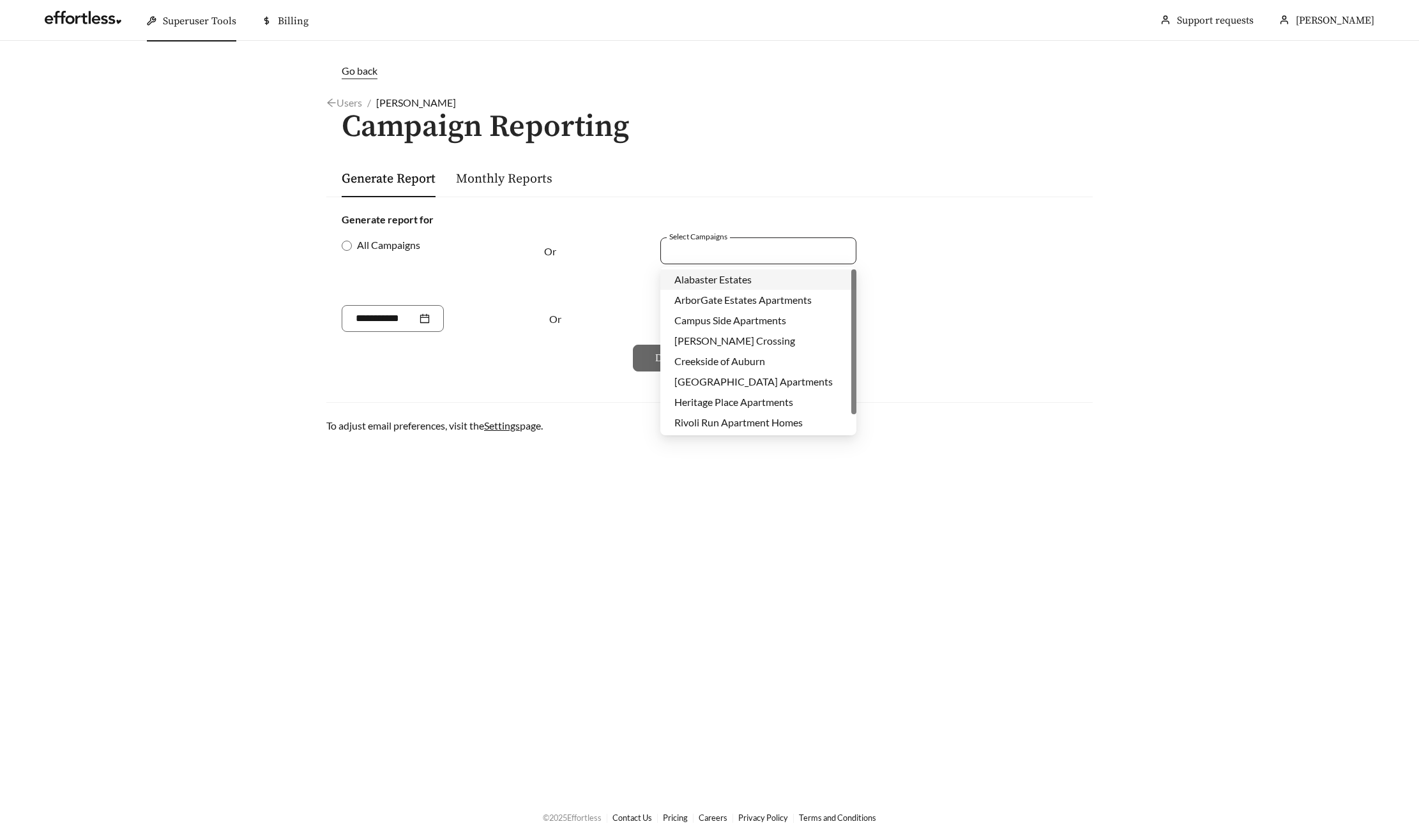
click at [715, 248] on div at bounding box center [749, 251] width 166 height 18
click at [726, 387] on div "East Bay Flats Apartments" at bounding box center [758, 381] width 168 height 14
click at [528, 308] on div "Or" at bounding box center [599, 319] width 515 height 27
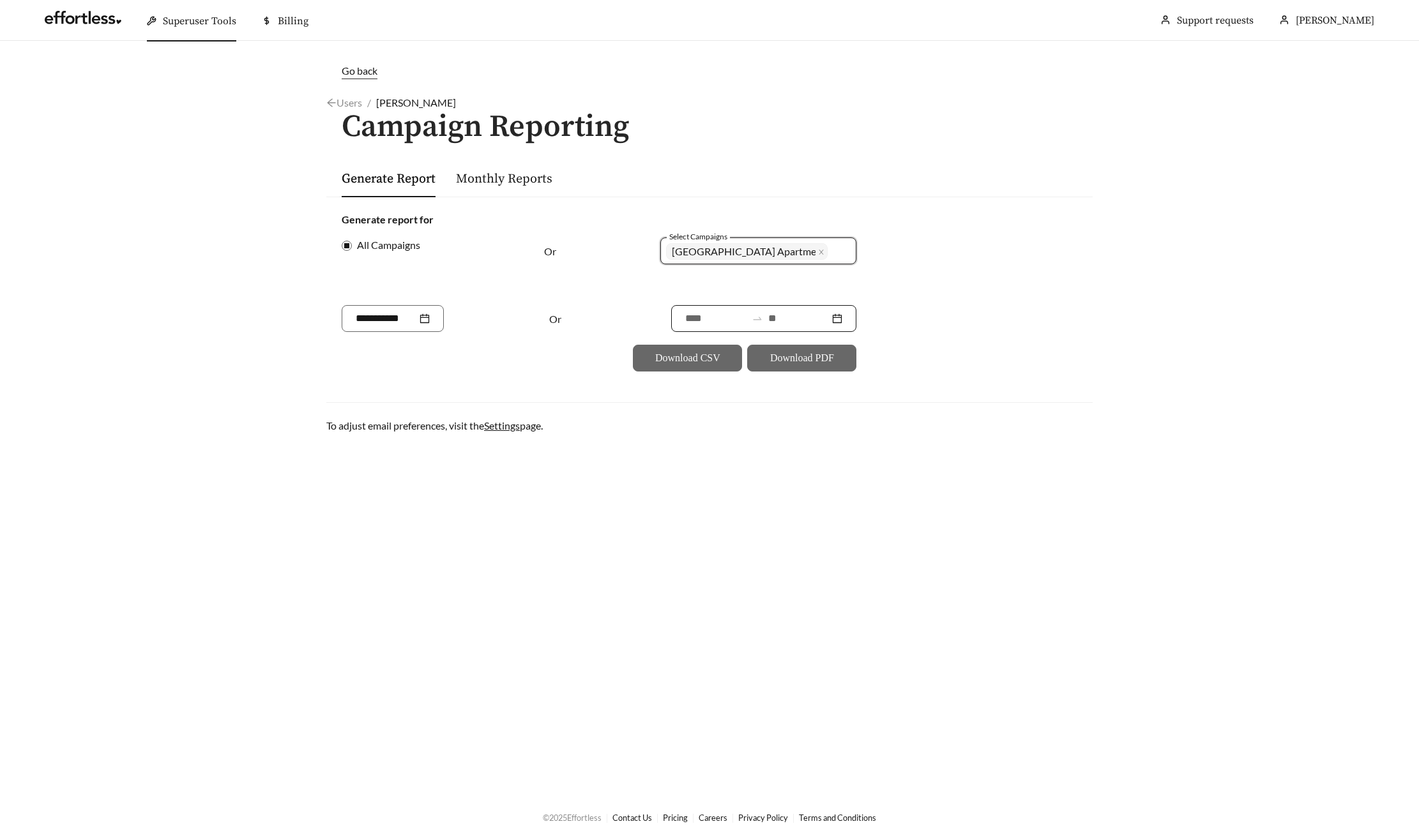
click at [786, 321] on input at bounding box center [798, 319] width 61 height 15
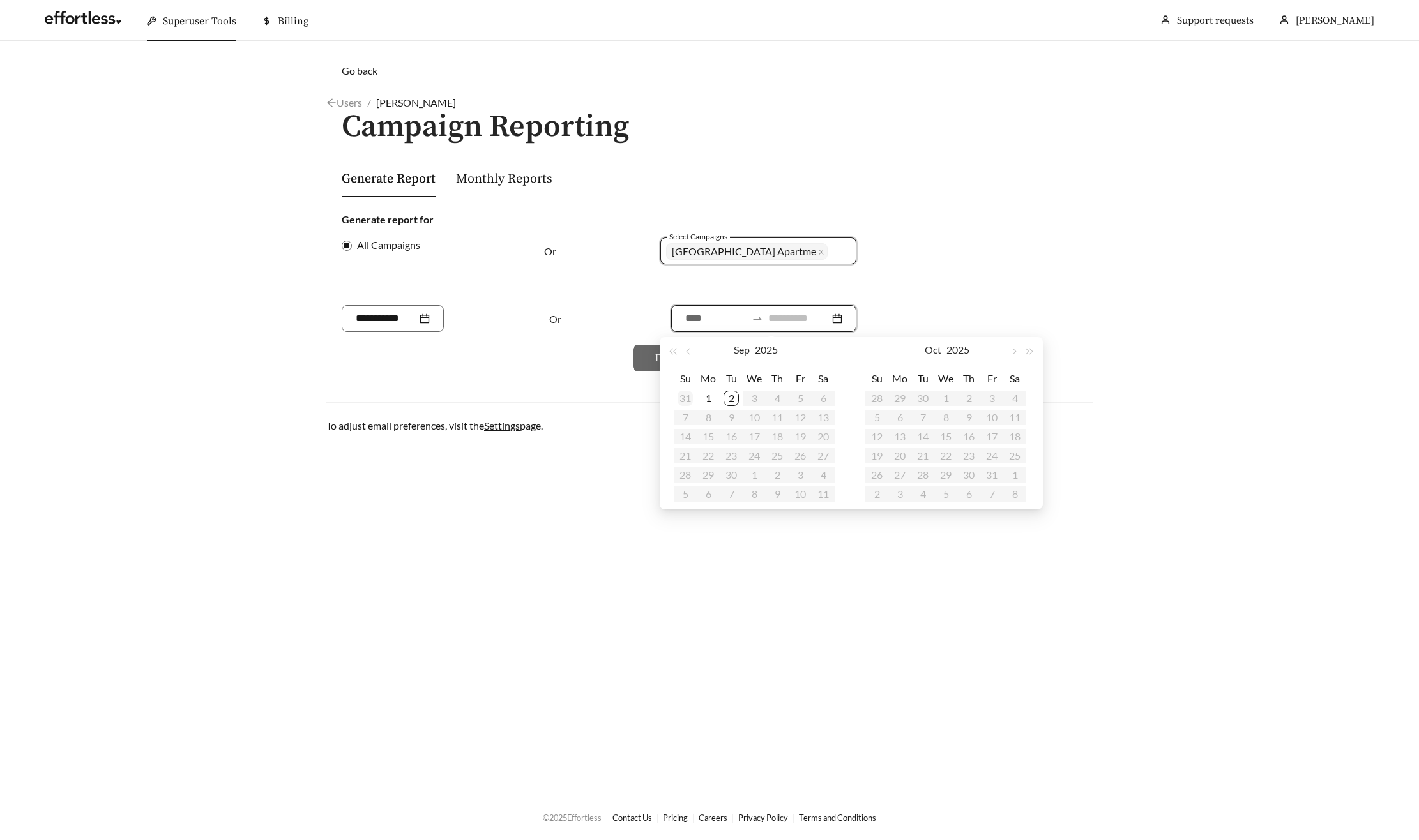
type input "**********"
click at [686, 395] on div "31" at bounding box center [685, 398] width 15 height 15
type input "**********"
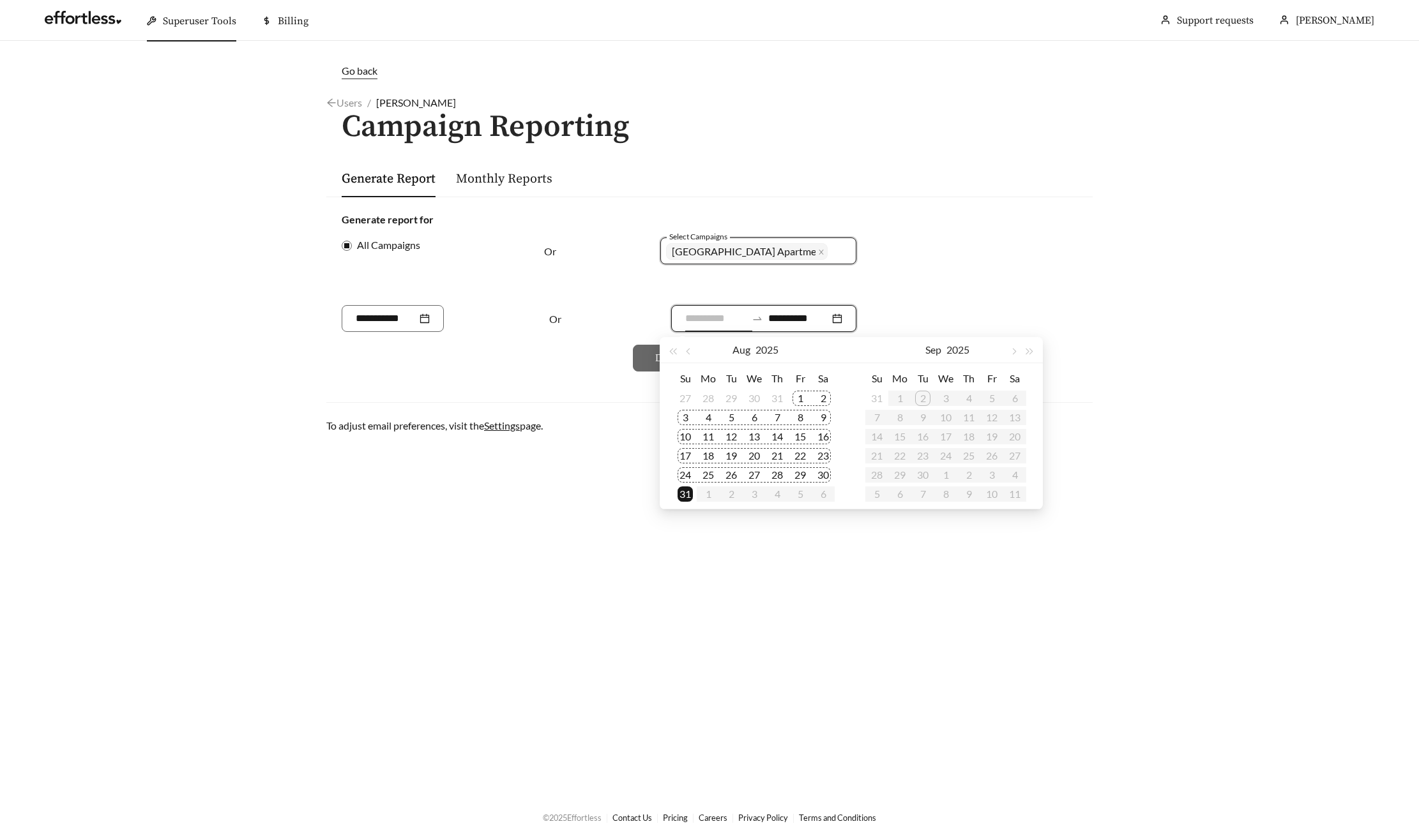
click at [798, 395] on div "1" at bounding box center [800, 398] width 15 height 15
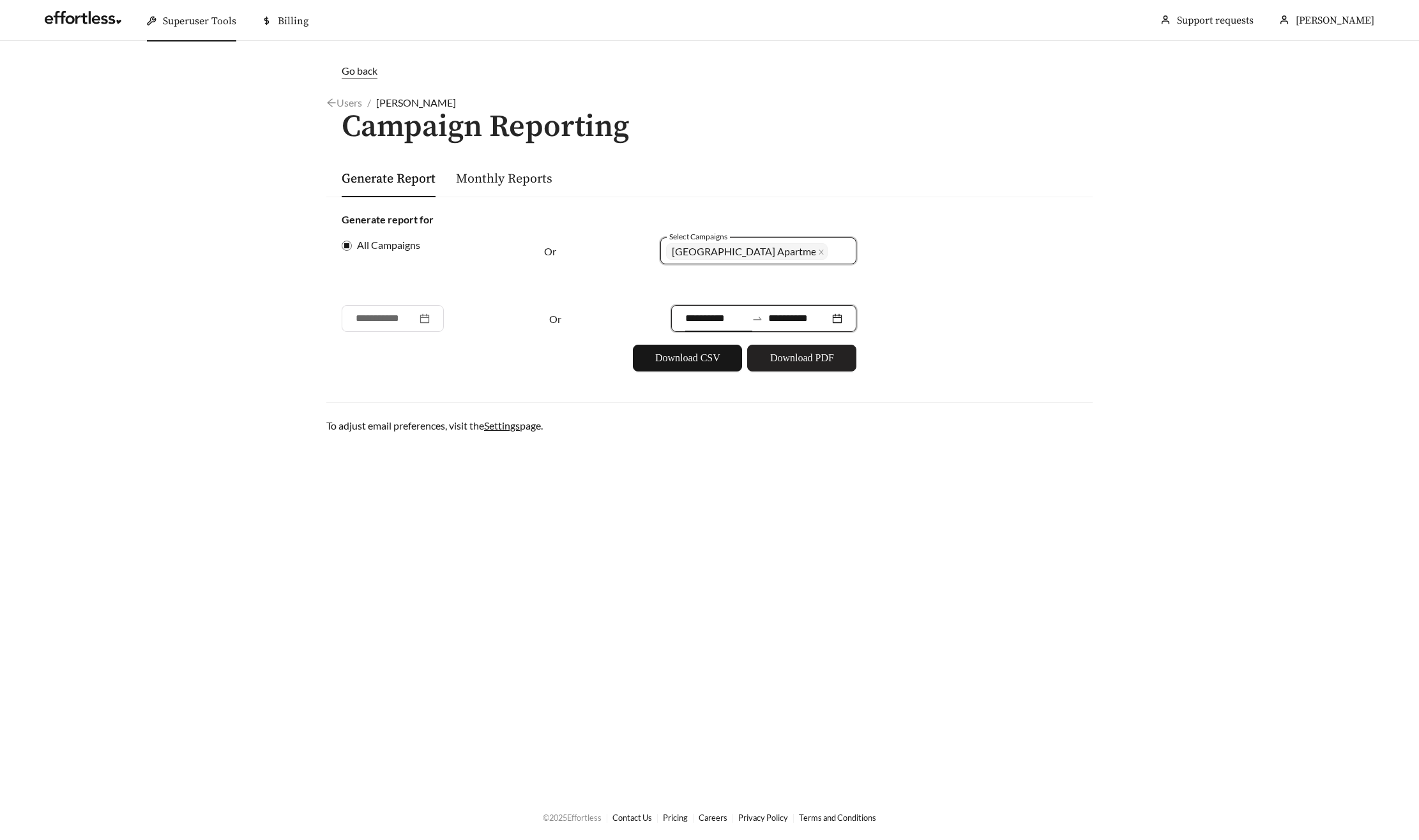
click at [792, 358] on span "Download PDF" at bounding box center [802, 358] width 64 height 15
click at [793, 358] on span "Download PDF" at bounding box center [802, 358] width 64 height 15
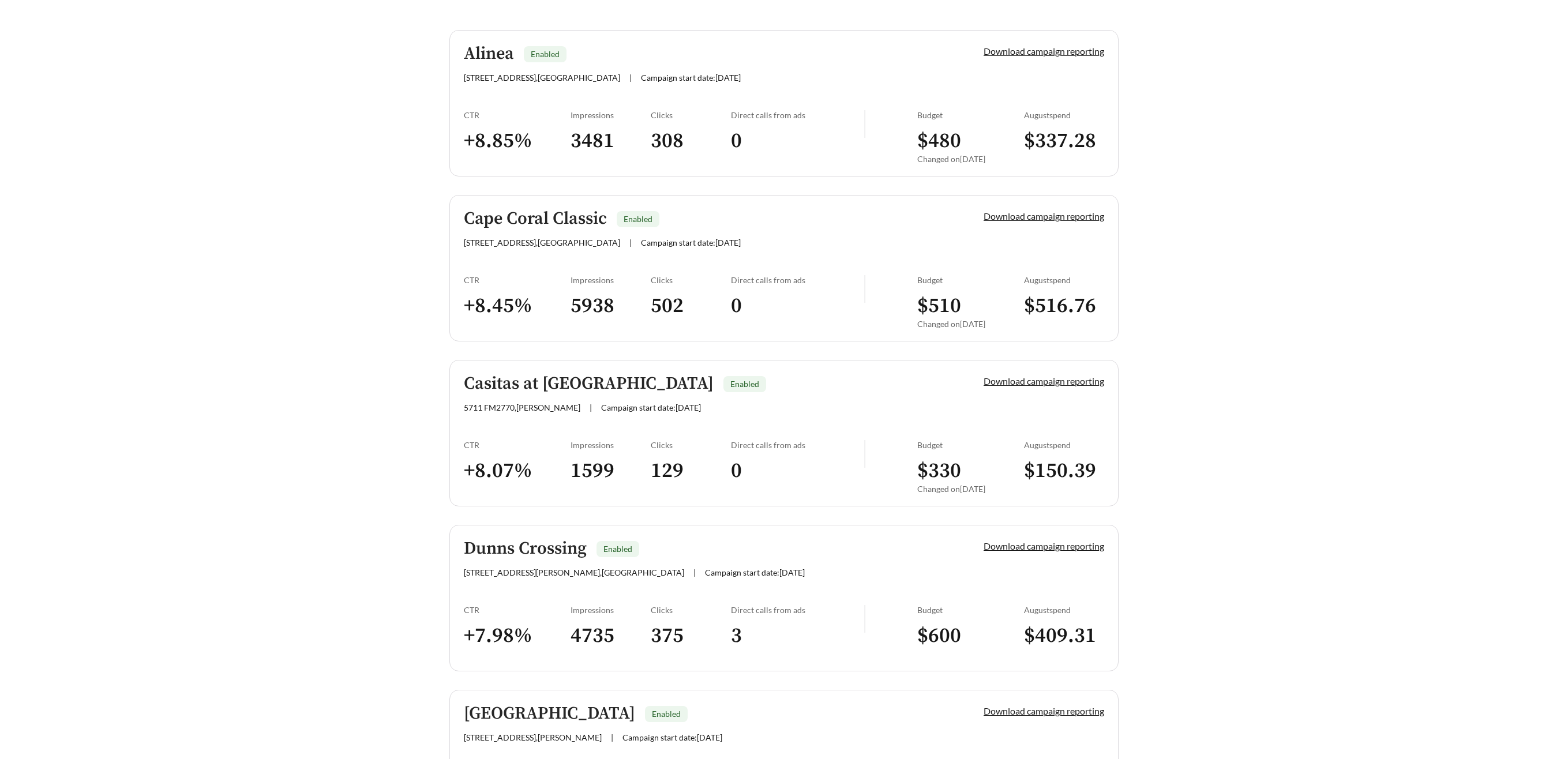
scroll to position [336, 0]
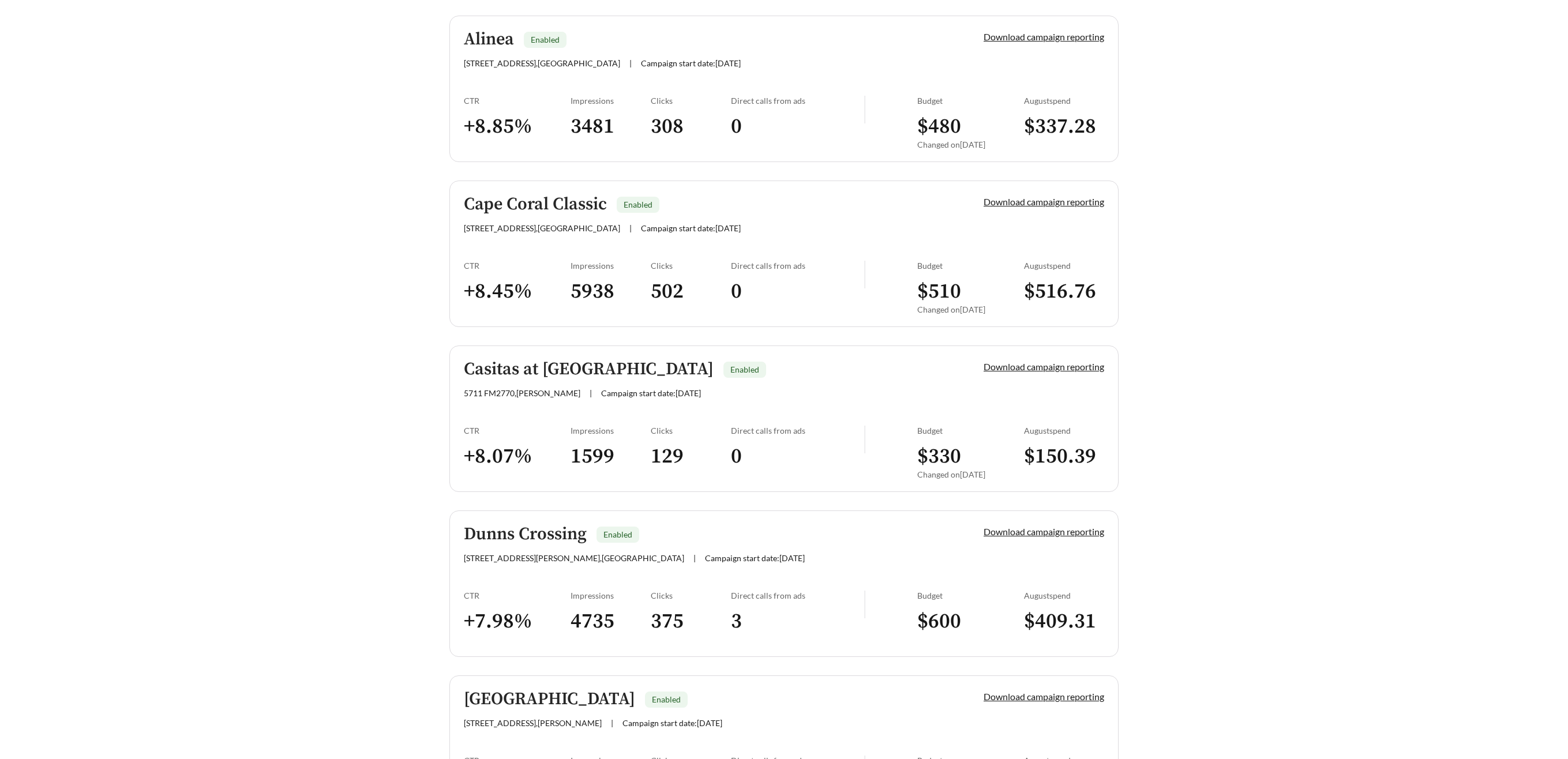
click at [502, 38] on h5 "Alinea" at bounding box center [489, 39] width 50 height 19
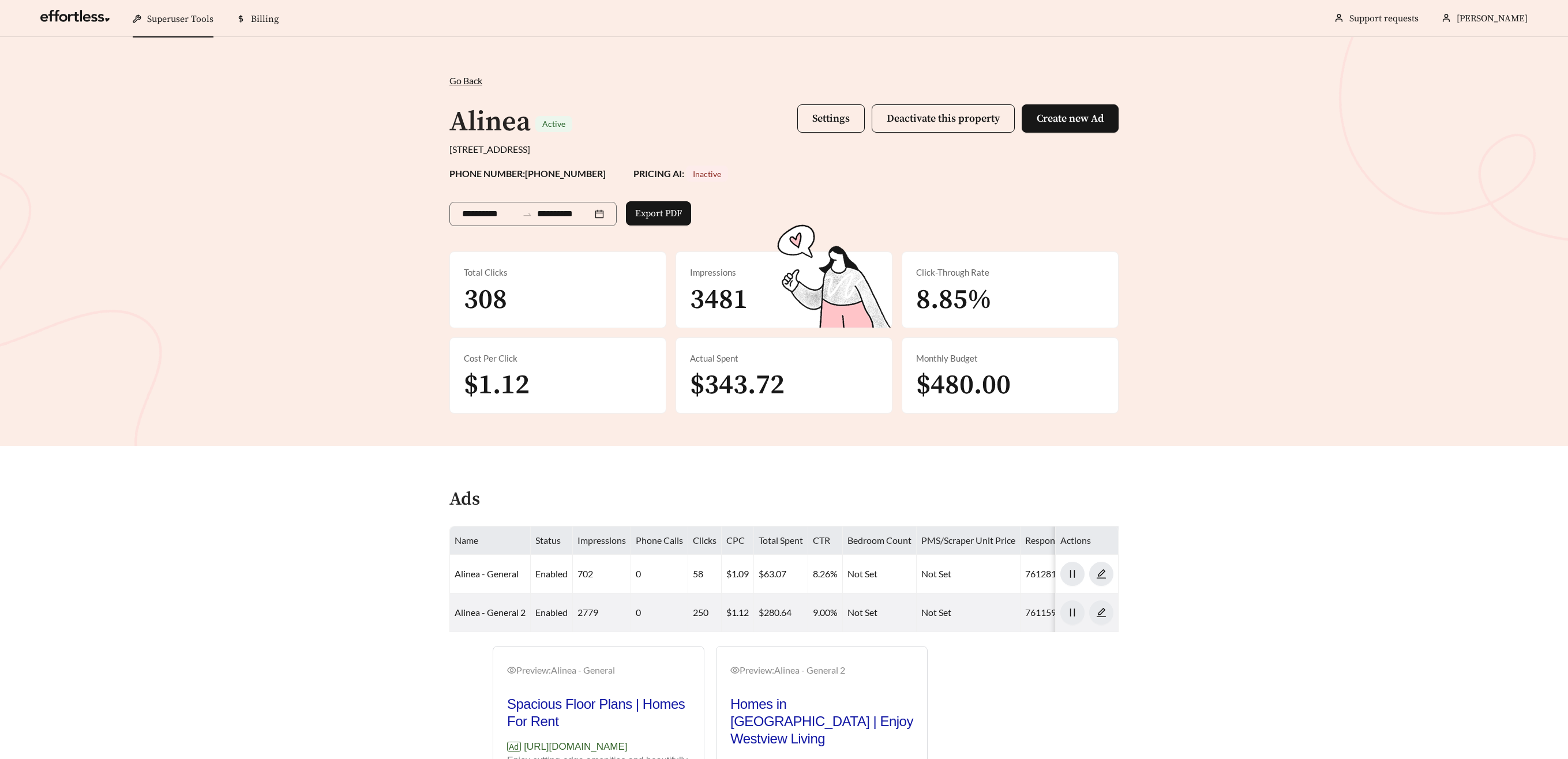
scroll to position [1, 0]
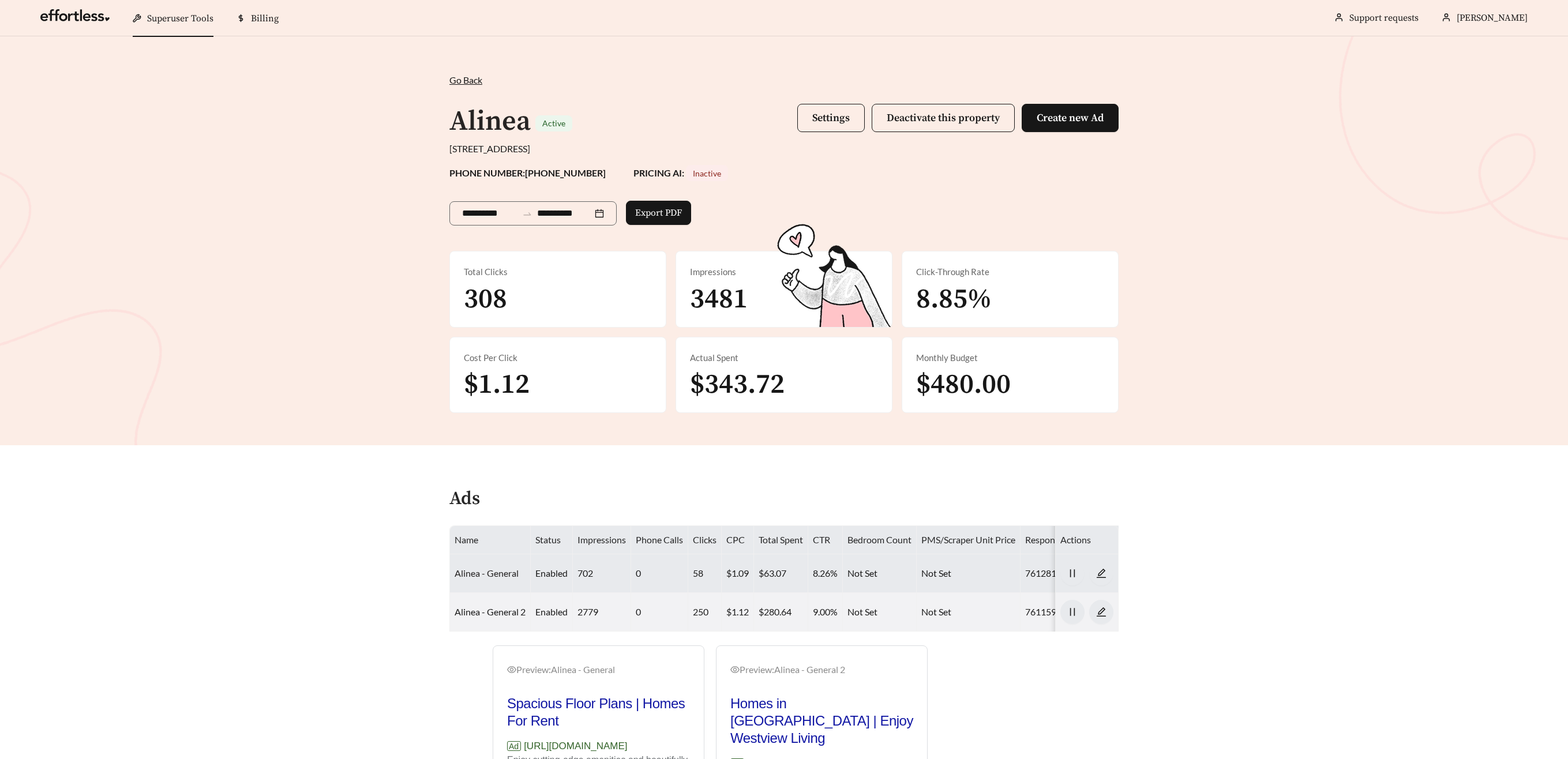
click at [480, 571] on link "Alinea - General" at bounding box center [486, 573] width 64 height 11
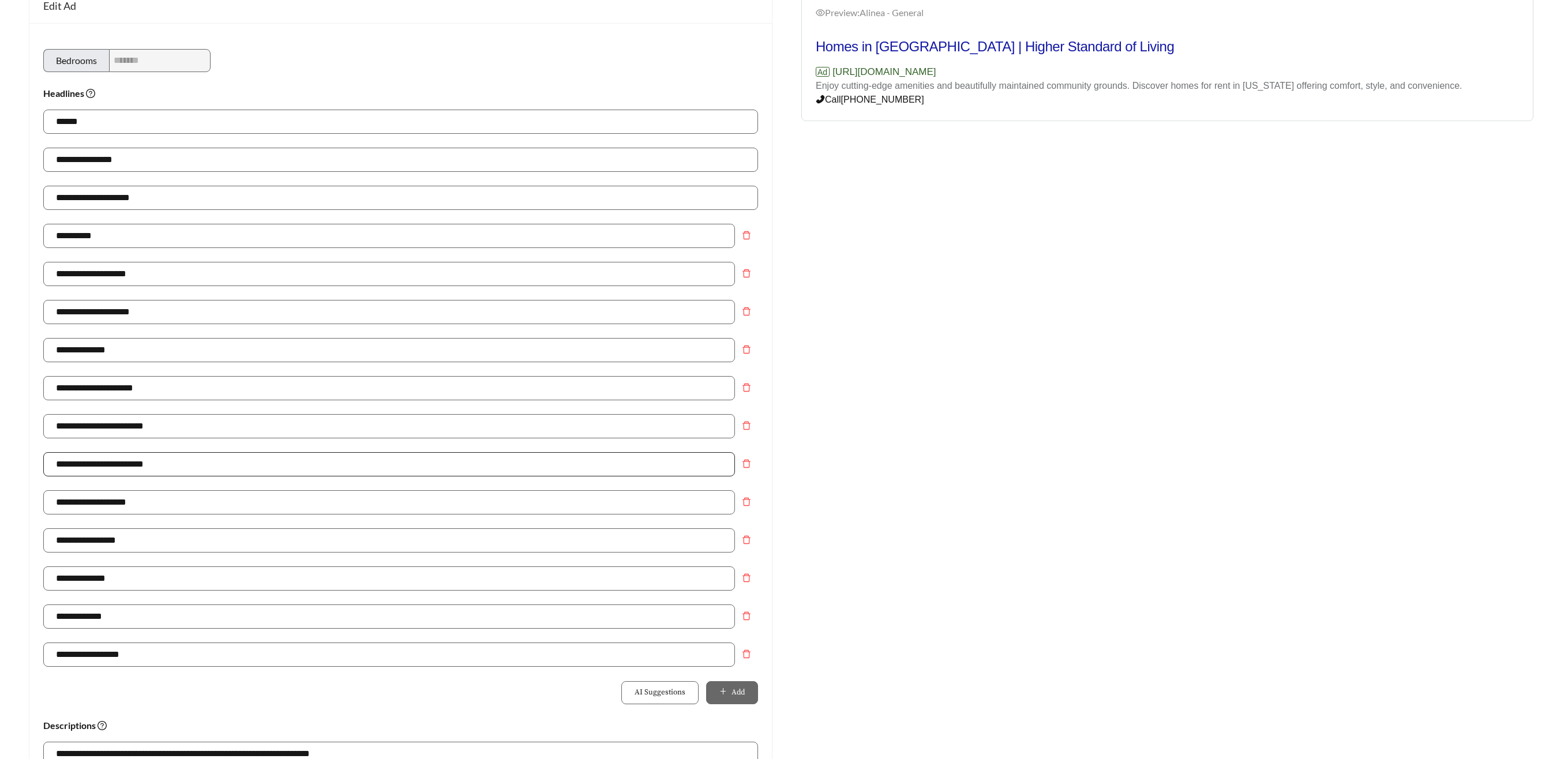
scroll to position [116, 0]
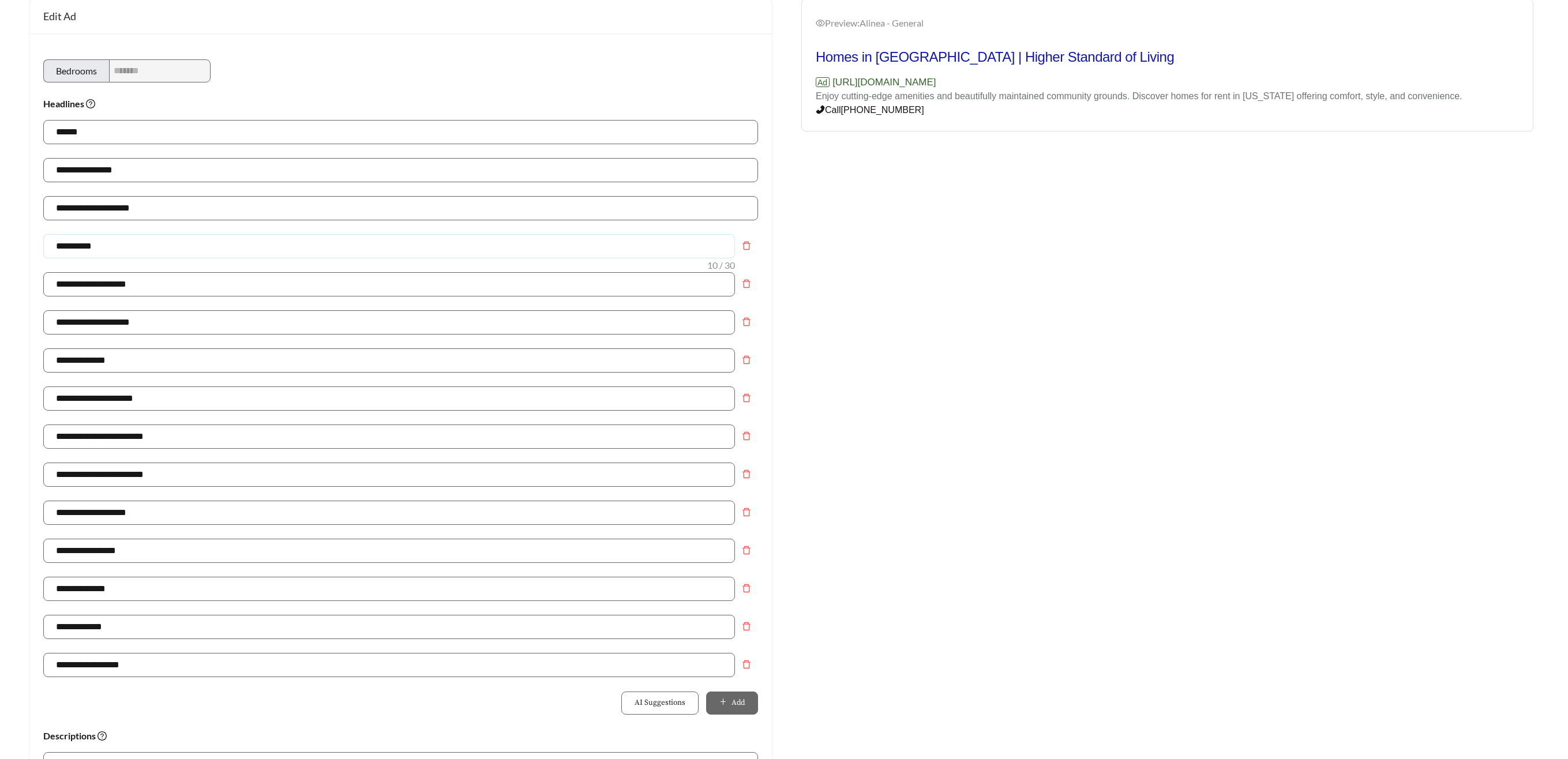
drag, startPoint x: -5, startPoint y: 239, endPoint x: -13, endPoint y: 239, distance: 8.0
click at [0, 239] on html "**********" at bounding box center [784, 263] width 1568 height 759
click at [116, 243] on input "**********" at bounding box center [389, 244] width 691 height 24
type input "**********"
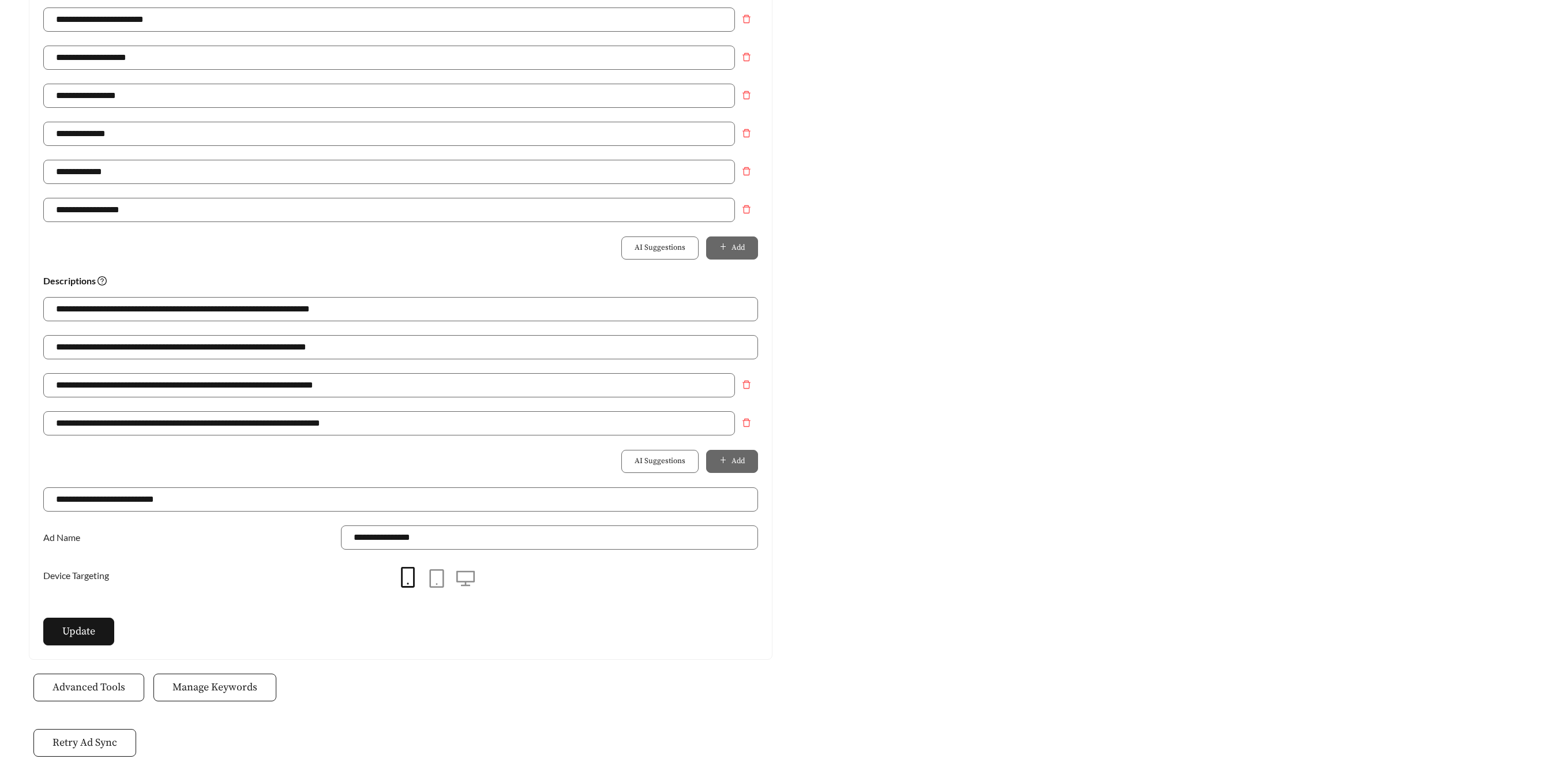
scroll to position [645, 0]
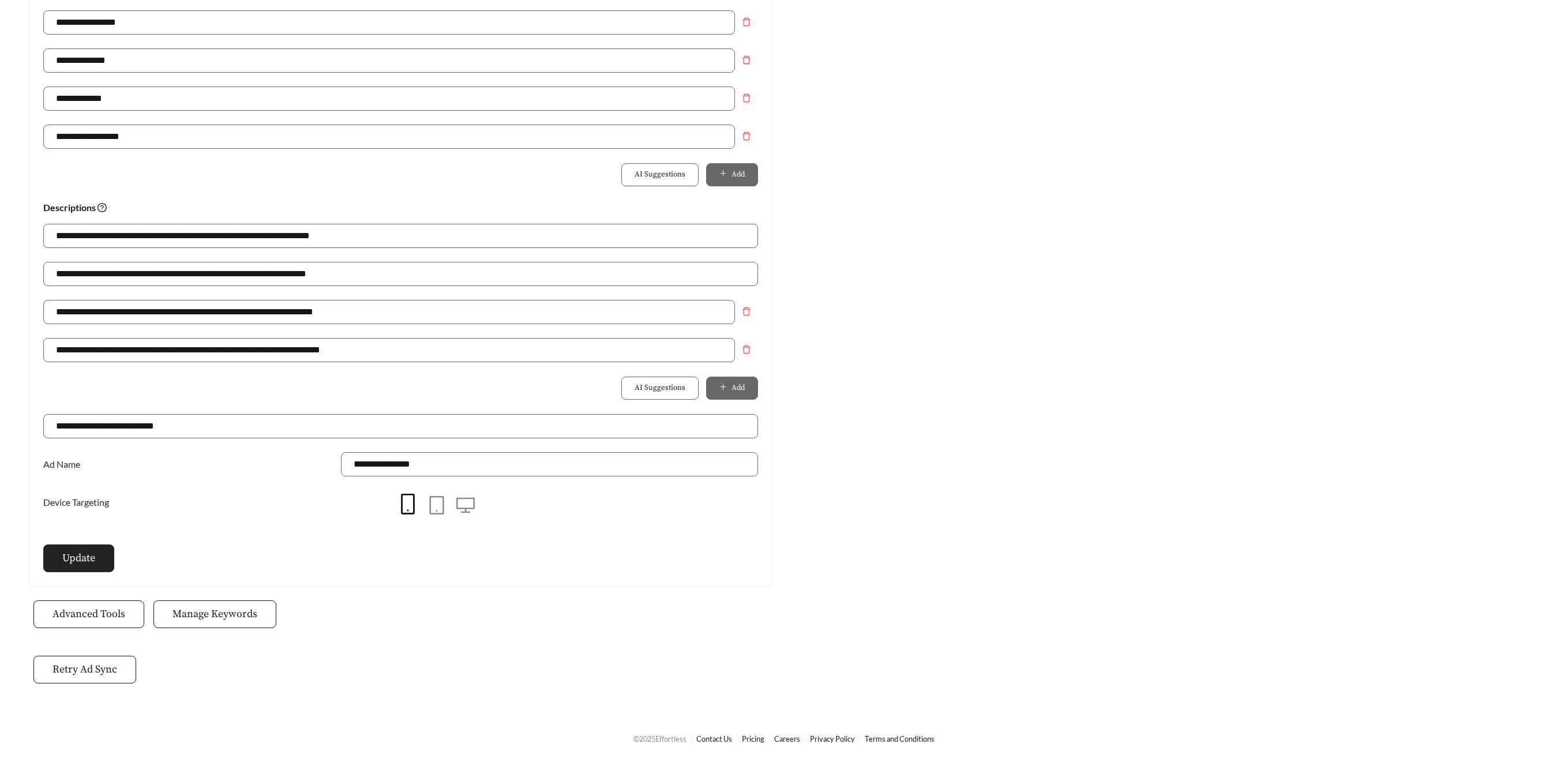
drag, startPoint x: 99, startPoint y: 565, endPoint x: 105, endPoint y: 562, distance: 6.7
click at [99, 564] on button "Update" at bounding box center [79, 558] width 71 height 27
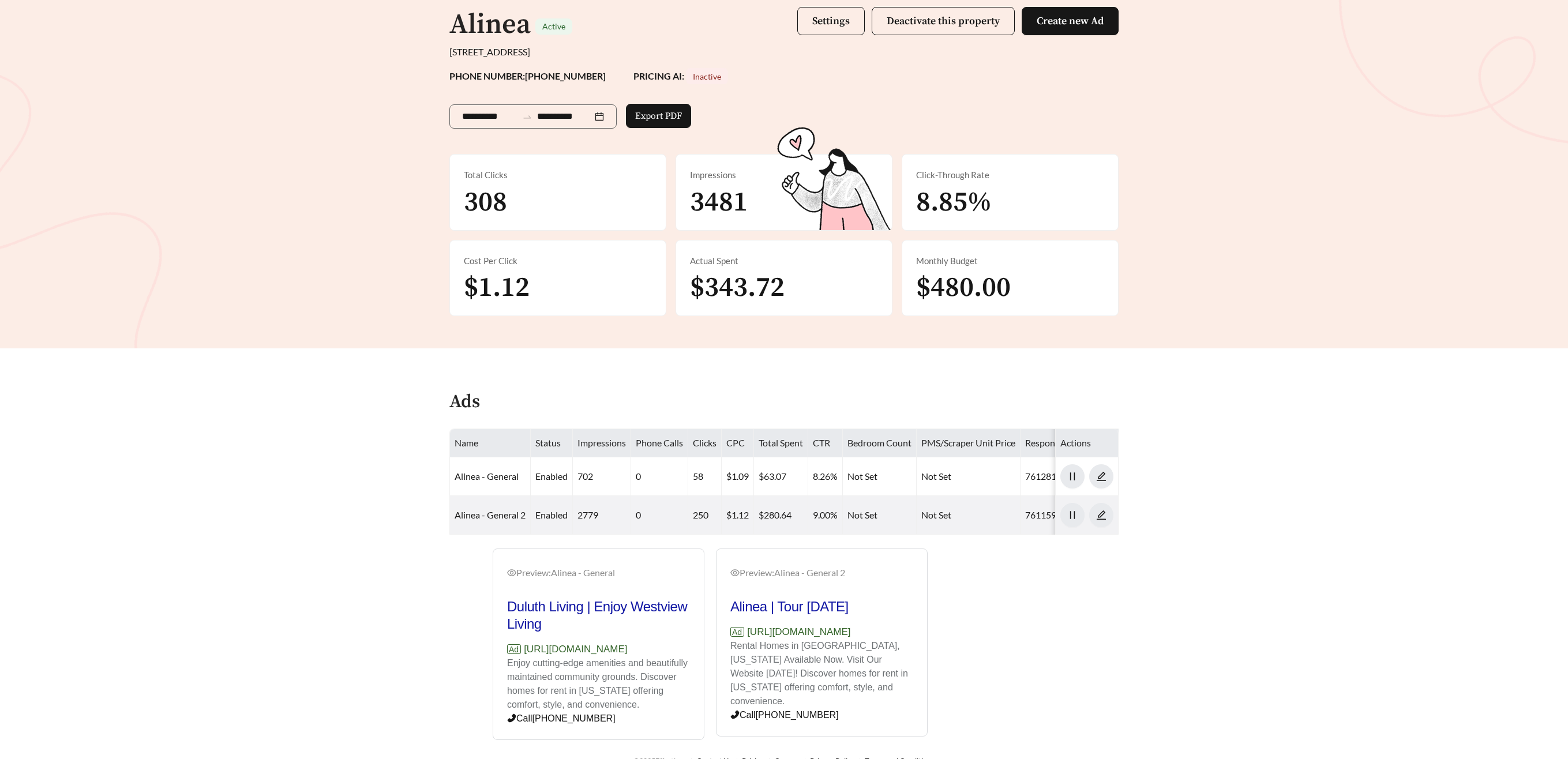
scroll to position [120, 0]
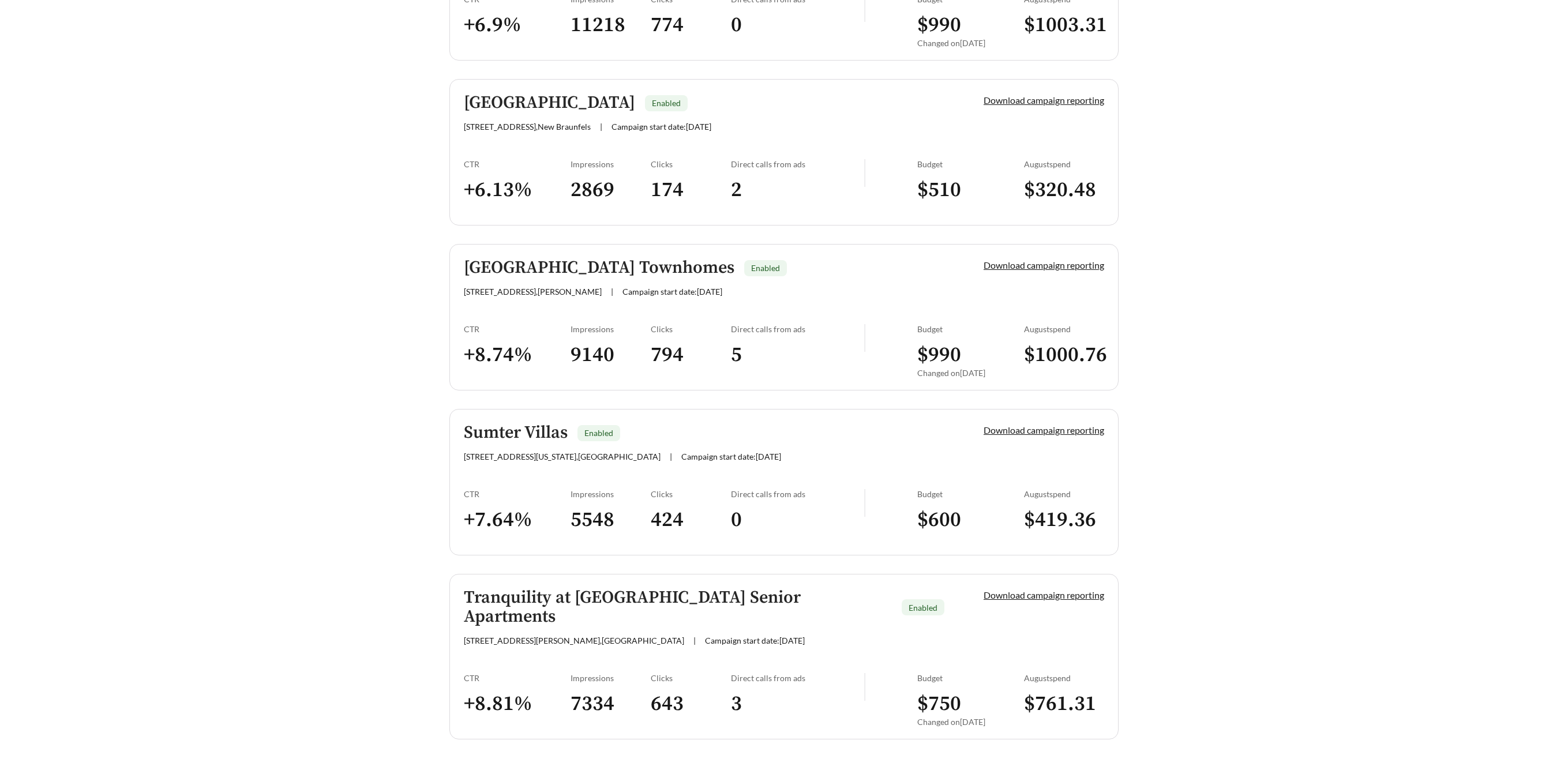
scroll to position [1261, 0]
click at [525, 107] on h5 "[GEOGRAPHIC_DATA]" at bounding box center [549, 104] width 171 height 19
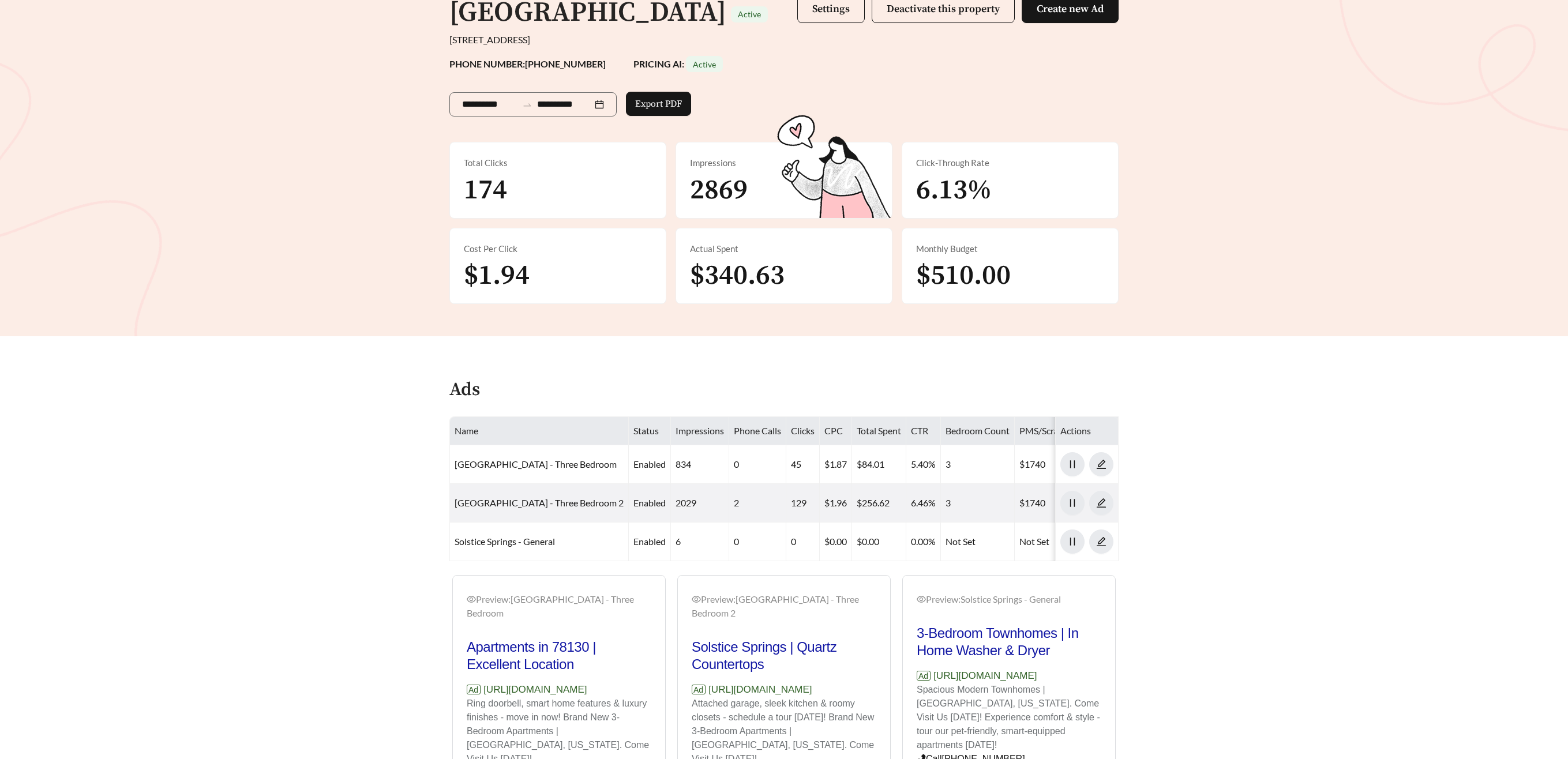
scroll to position [220, 0]
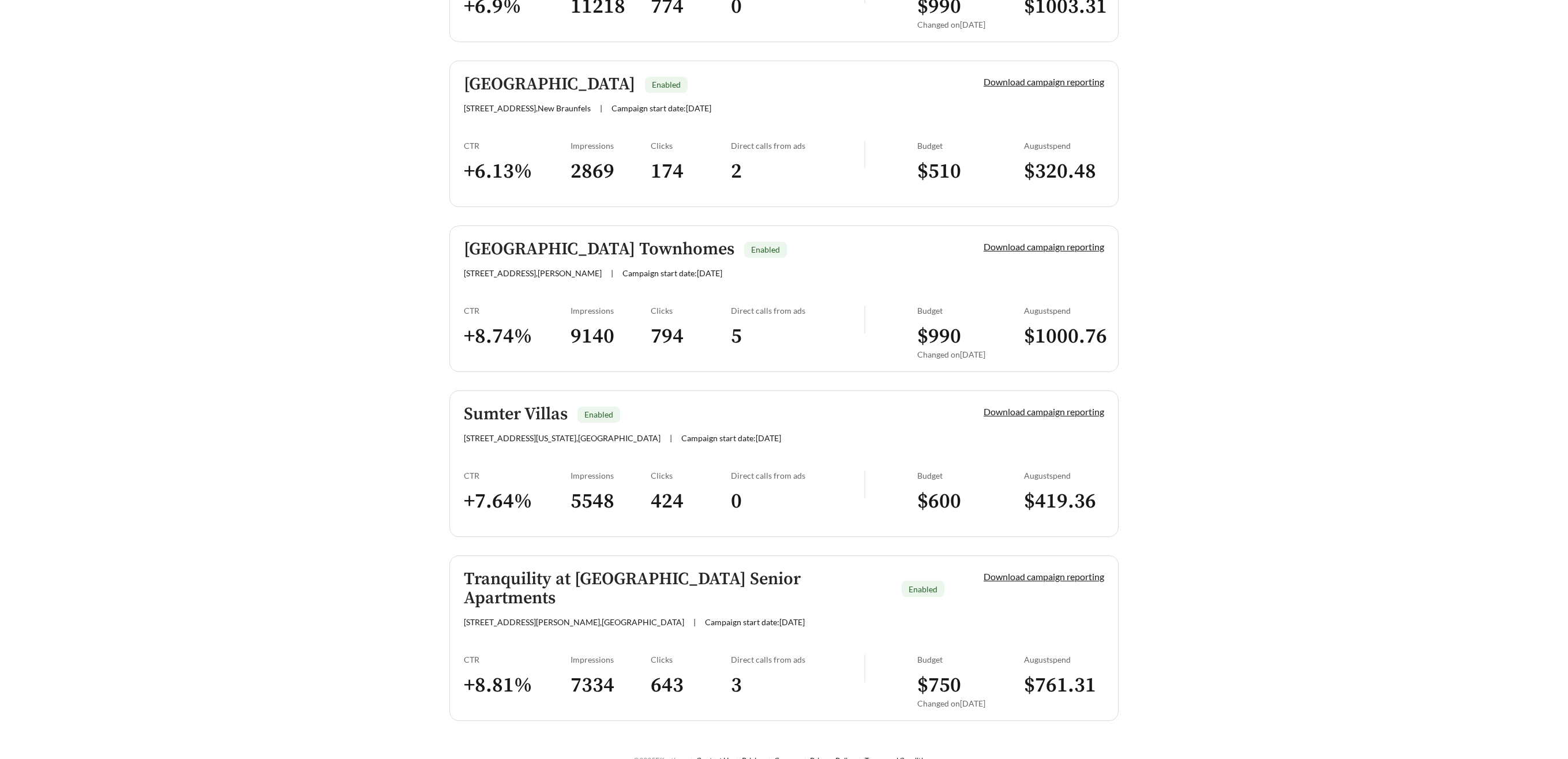
scroll to position [1284, 0]
